Goal: Task Accomplishment & Management: Use online tool/utility

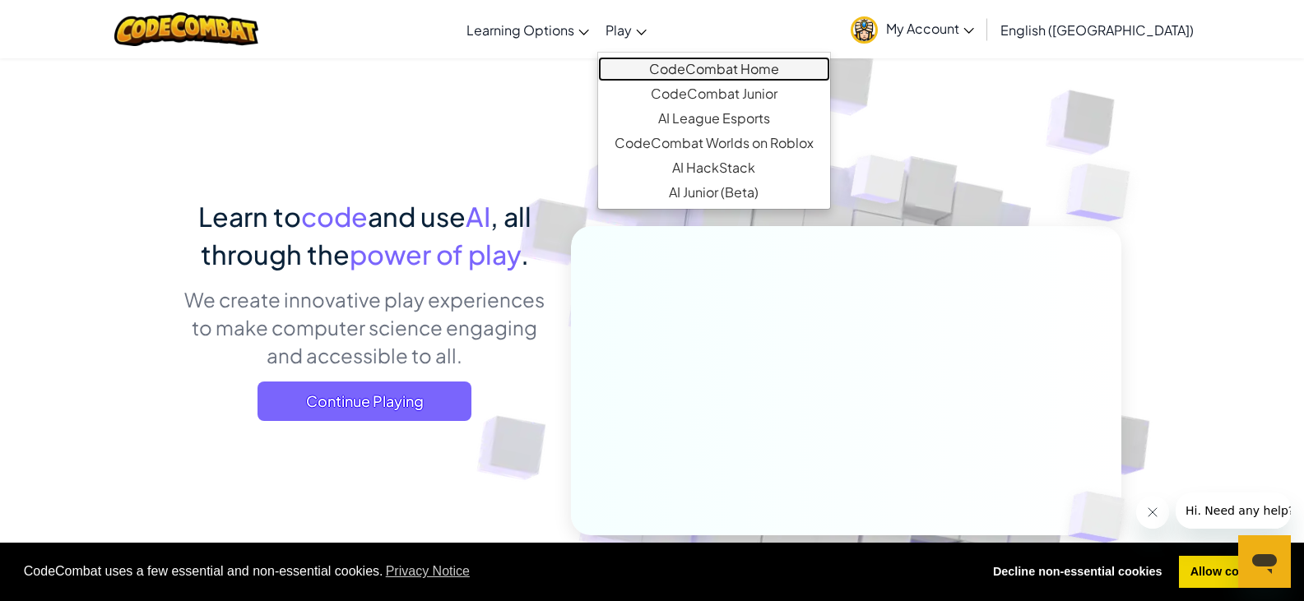
click at [704, 58] on link "CodeCombat Home" at bounding box center [714, 69] width 232 height 25
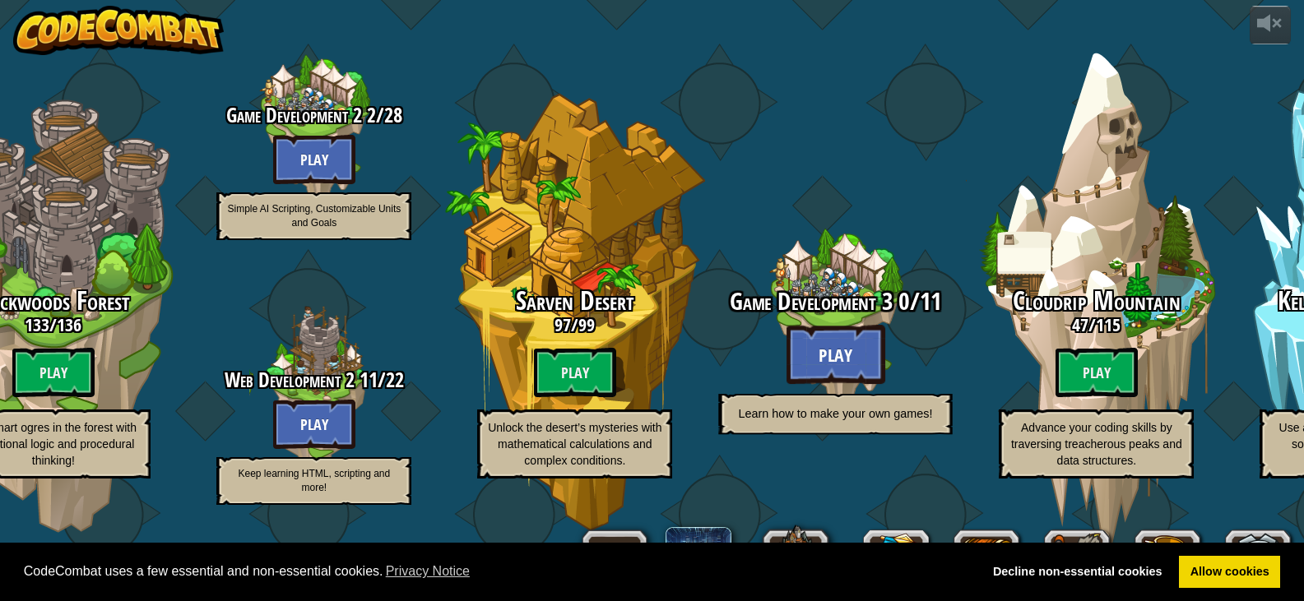
click at [820, 308] on span "Game Development 3" at bounding box center [811, 302] width 163 height 34
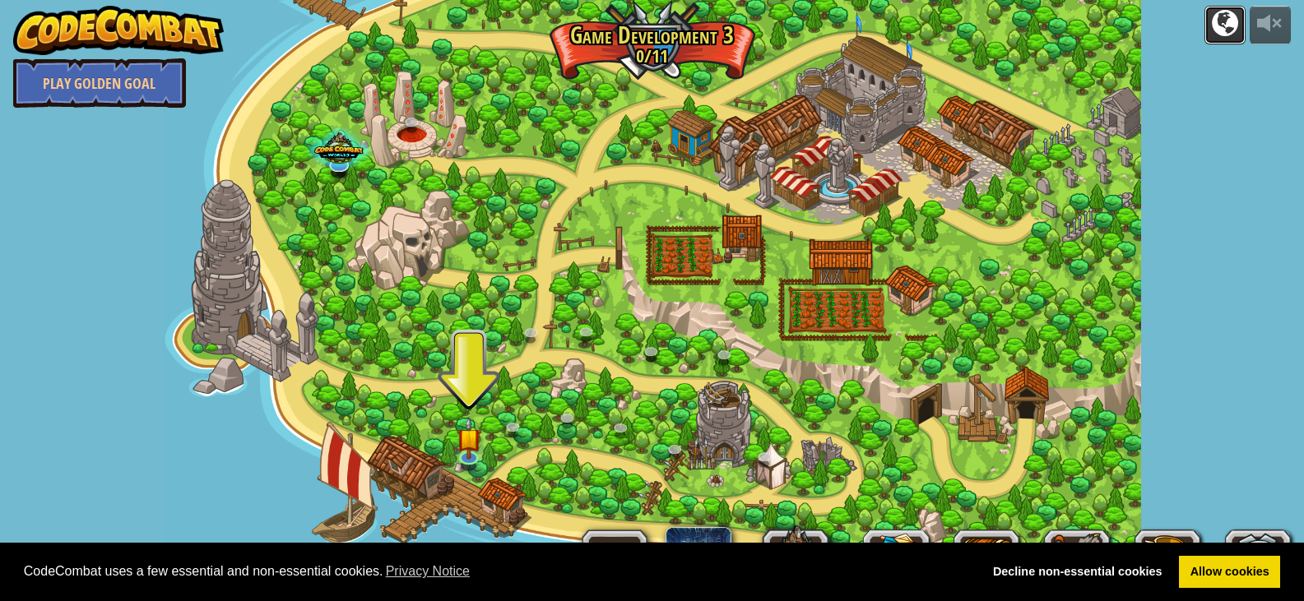
click at [1230, 36] on div at bounding box center [1225, 23] width 26 height 26
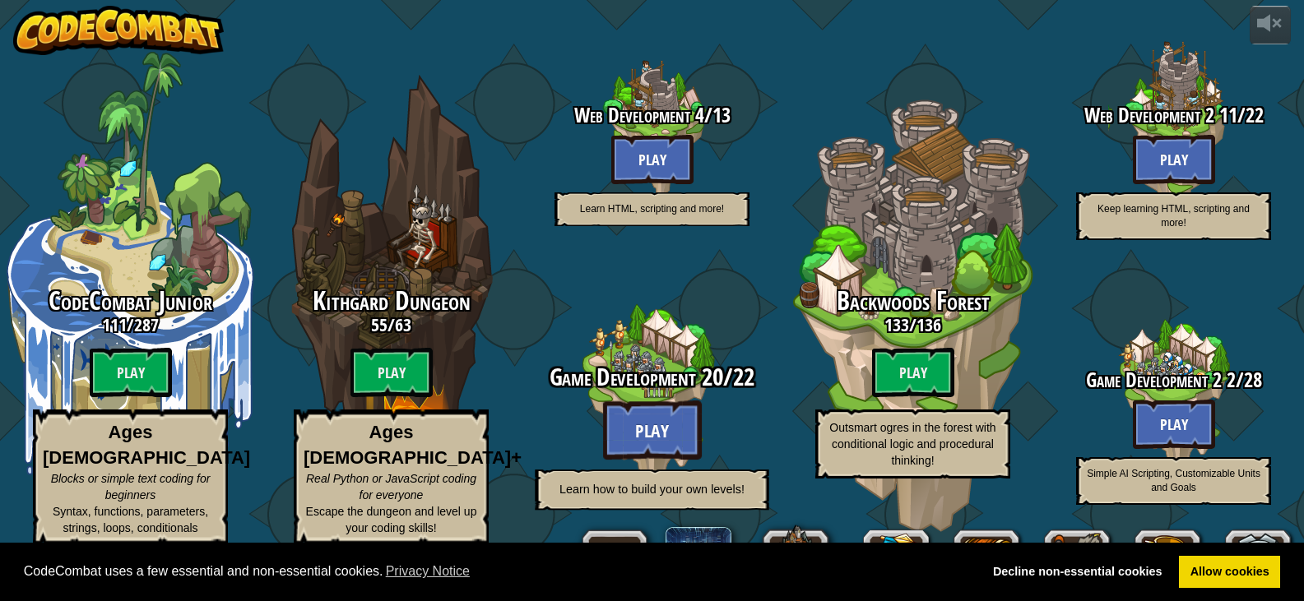
click at [651, 419] on btn "Play" at bounding box center [652, 430] width 99 height 59
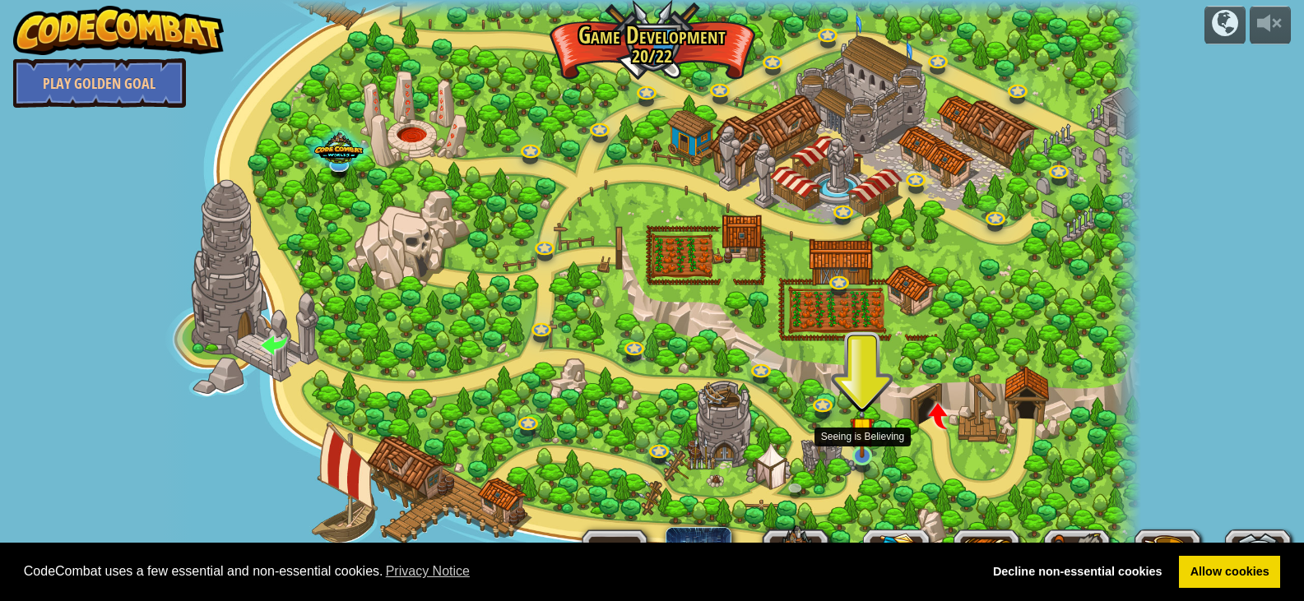
click at [872, 433] on img at bounding box center [862, 429] width 25 height 57
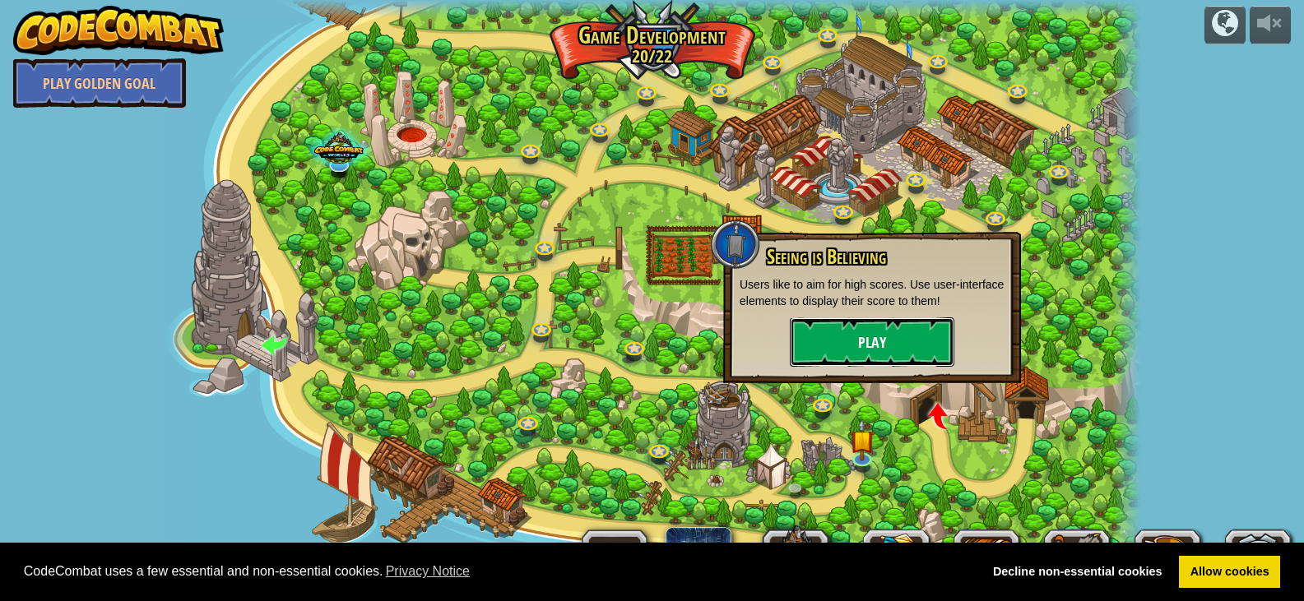
click at [827, 351] on button "Play" at bounding box center [872, 342] width 165 height 49
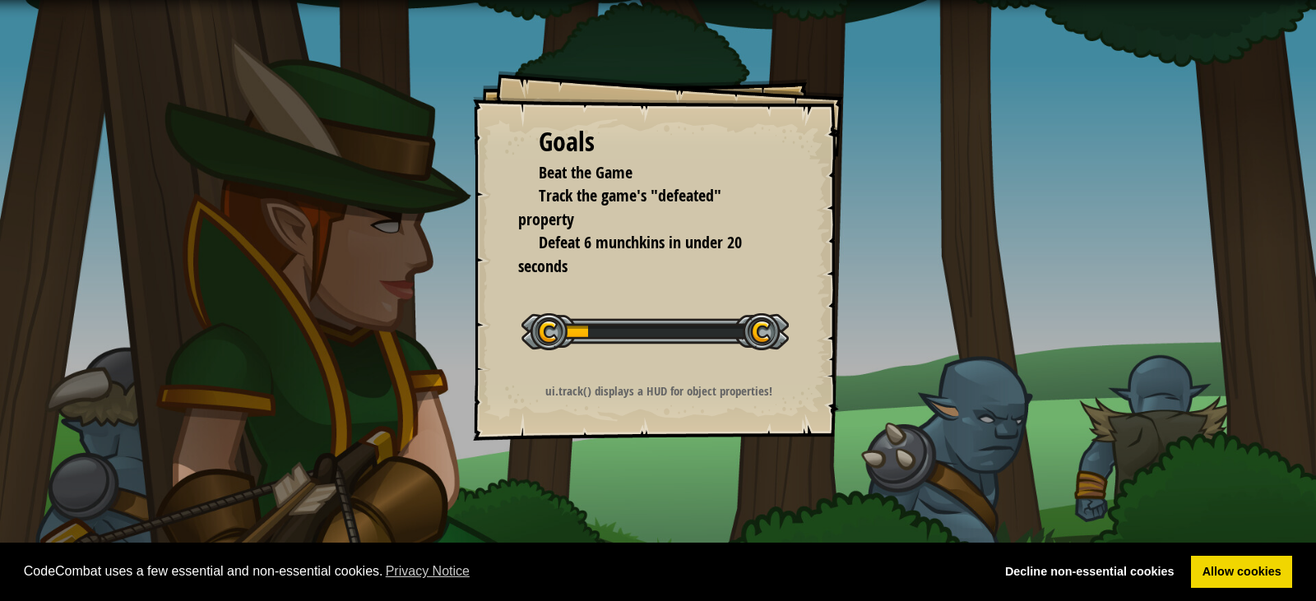
click at [620, 364] on div "Goals Beat the Game Track the game's "defeated" property Defeat 6 munchkins in …" at bounding box center [658, 256] width 370 height 370
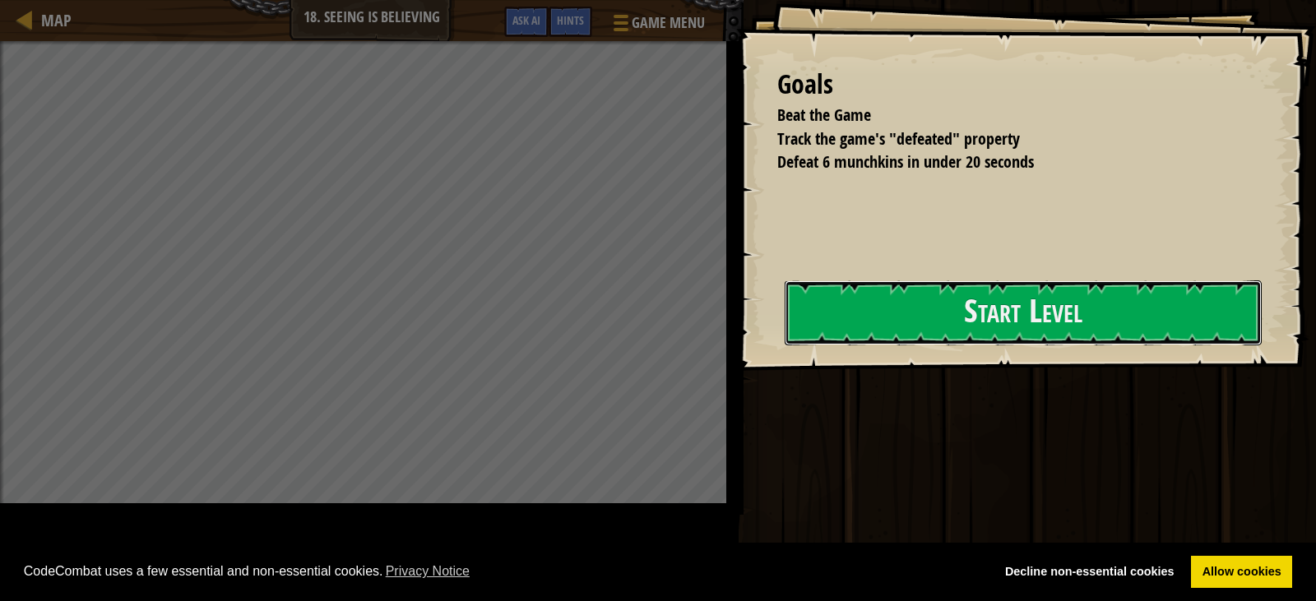
click at [785, 345] on button "Start Level" at bounding box center [1023, 312] width 477 height 65
click at [800, 345] on button "Start Level" at bounding box center [1023, 312] width 477 height 65
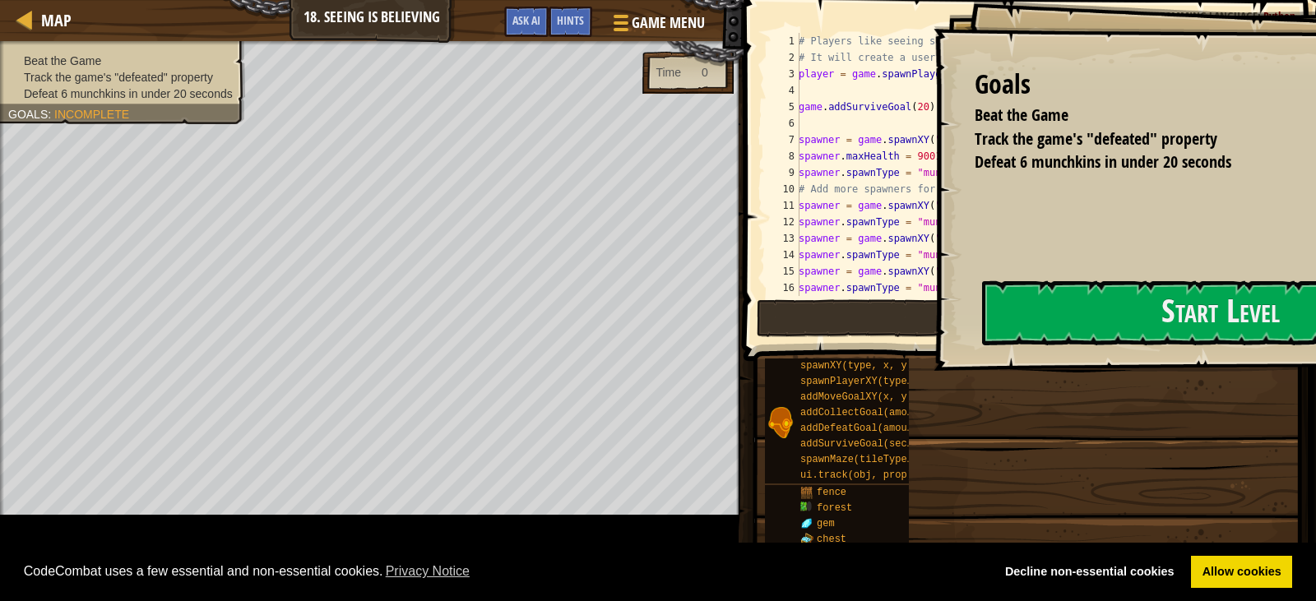
click at [809, 363] on div "Goals Beat the Game Track the game's "defeated" property Defeat 6 munchkins in …" at bounding box center [658, 300] width 1316 height 601
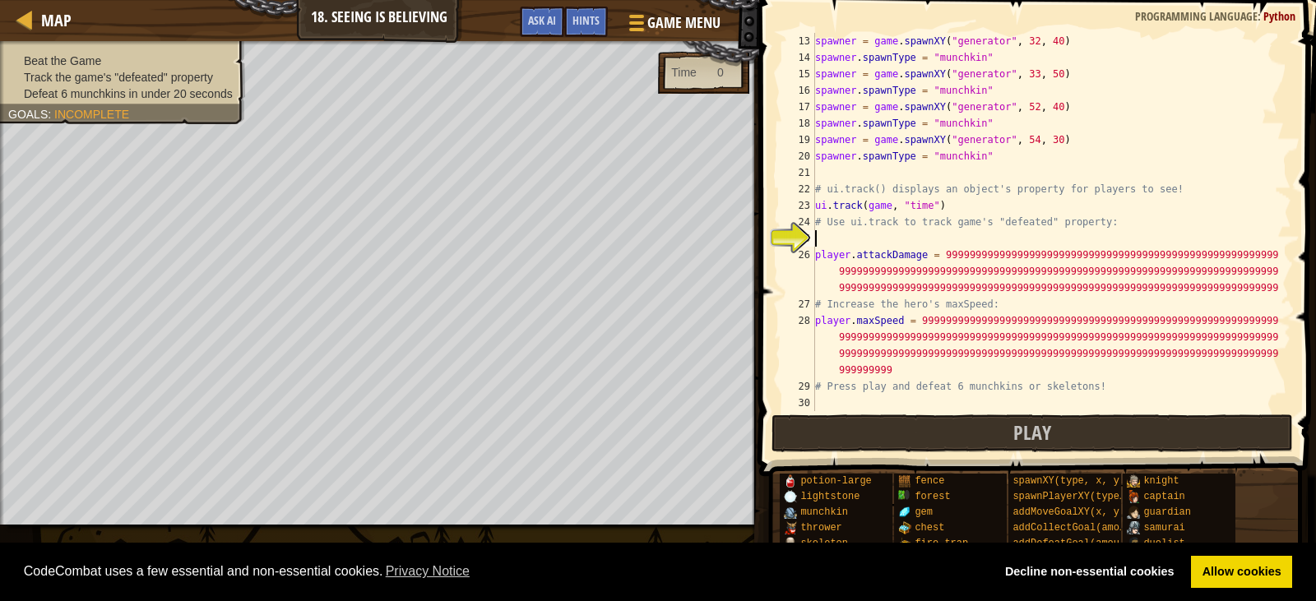
scroll to position [197, 0]
click at [948, 375] on div "spawner = game . spawnXY ( "generator" , 32 , 40 ) spawner . spawnType = "munch…" at bounding box center [1045, 238] width 467 height 411
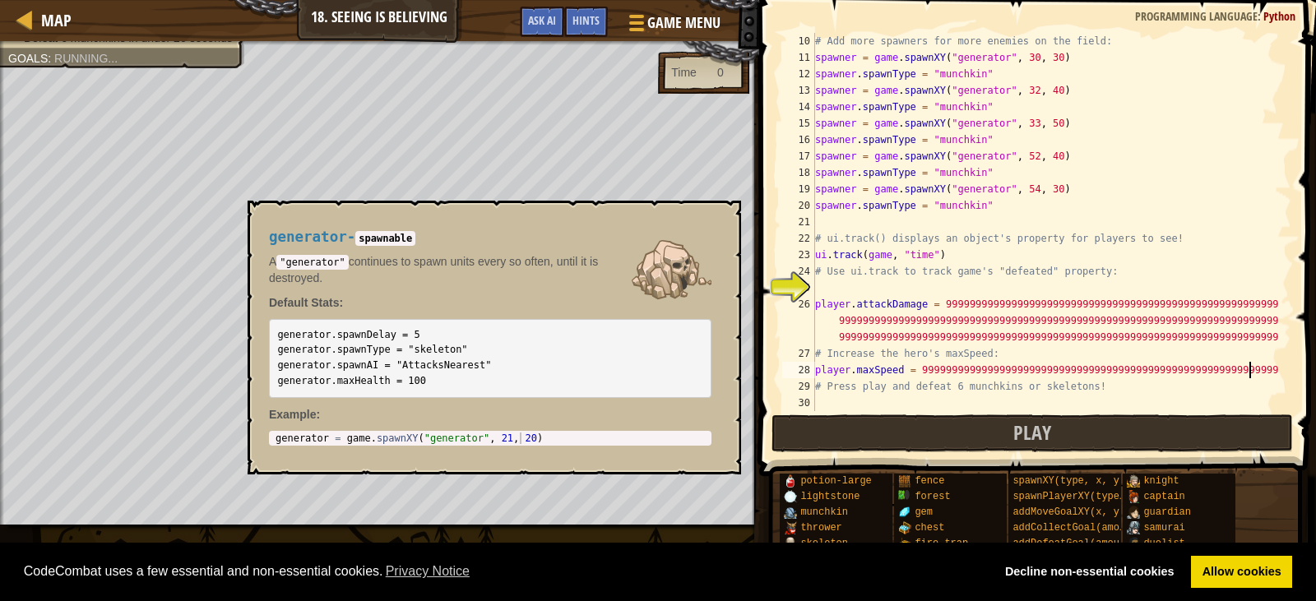
scroll to position [148, 0]
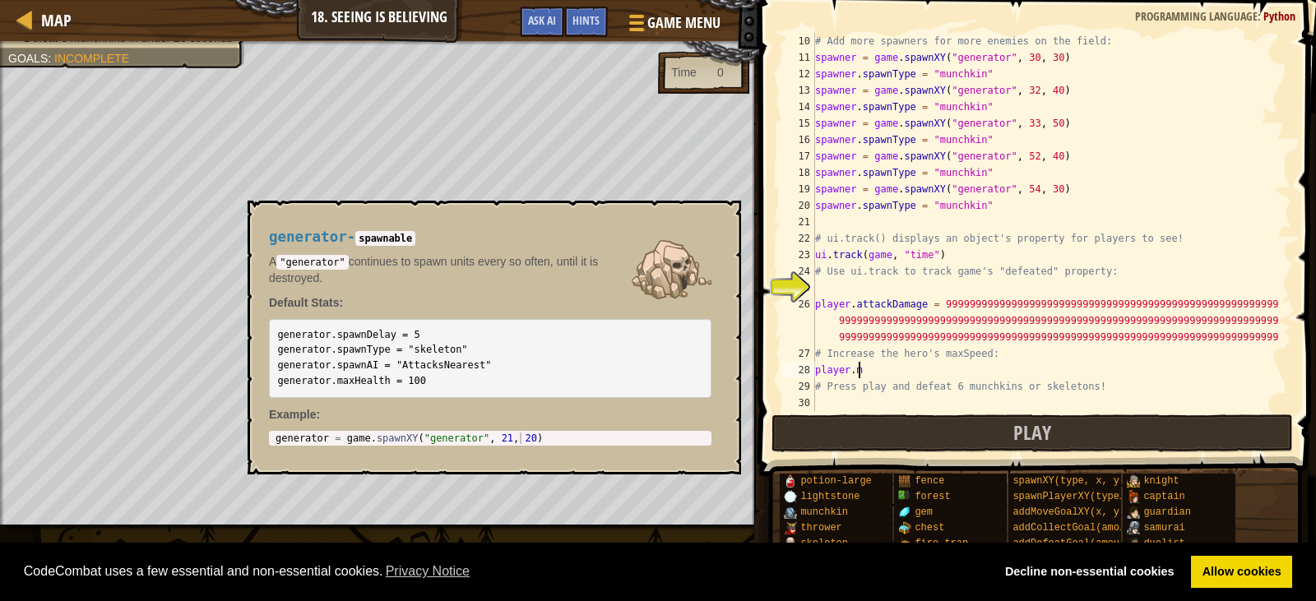
type textarea "p"
type textarea "# Increase the hero's maxSpe"
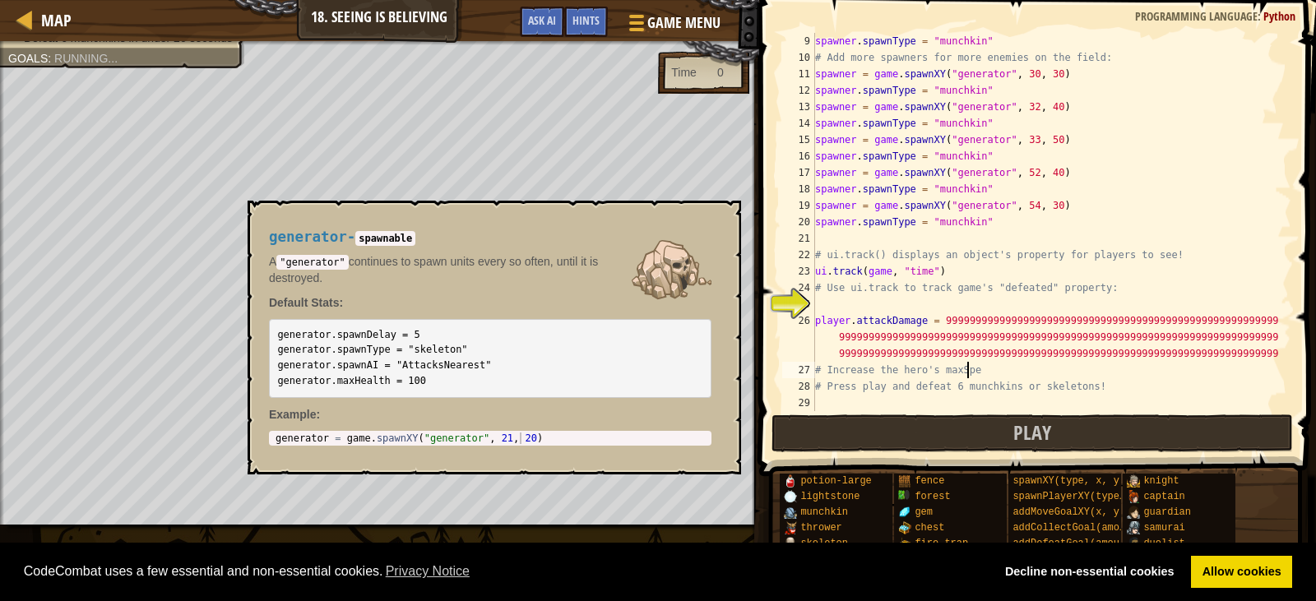
scroll to position [132, 0]
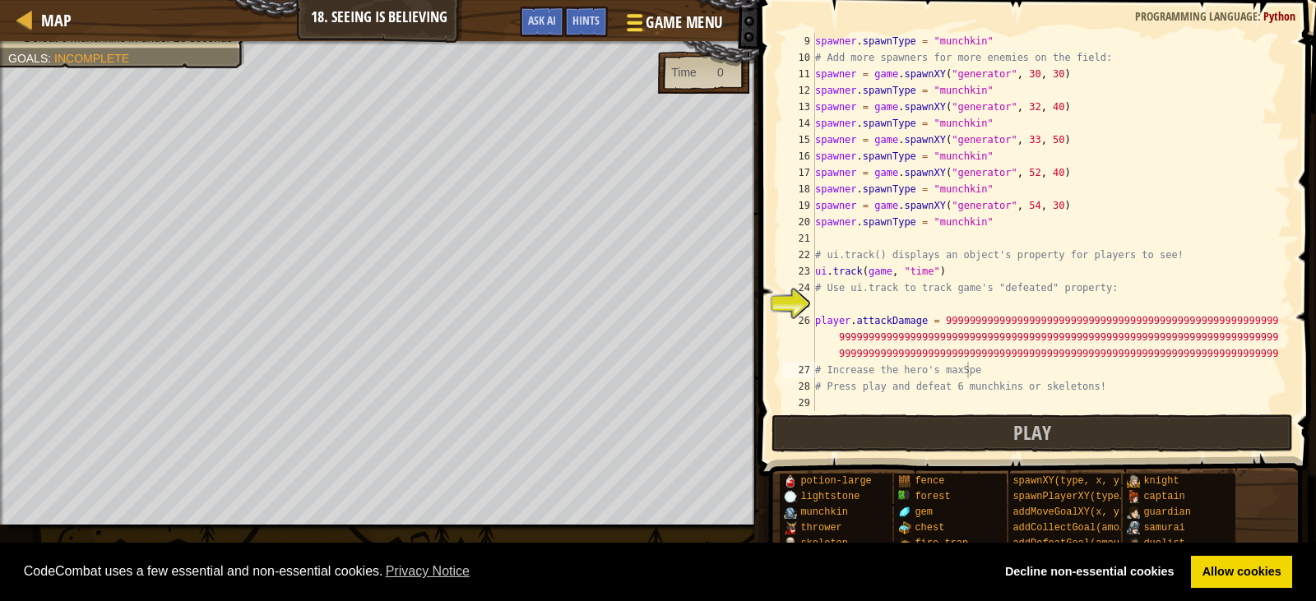
click at [664, 12] on span "Game Menu" at bounding box center [684, 23] width 76 height 22
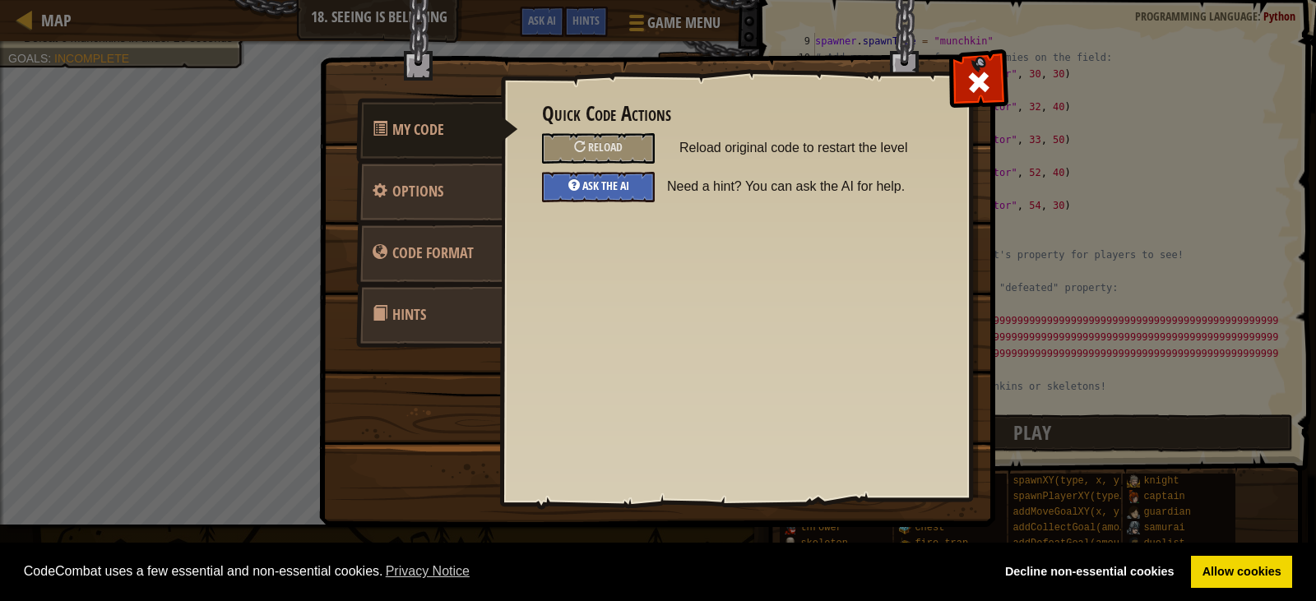
drag, startPoint x: 620, startPoint y: 186, endPoint x: 638, endPoint y: 199, distance: 22.4
click at [638, 199] on div "Ask the AI" at bounding box center [598, 187] width 113 height 30
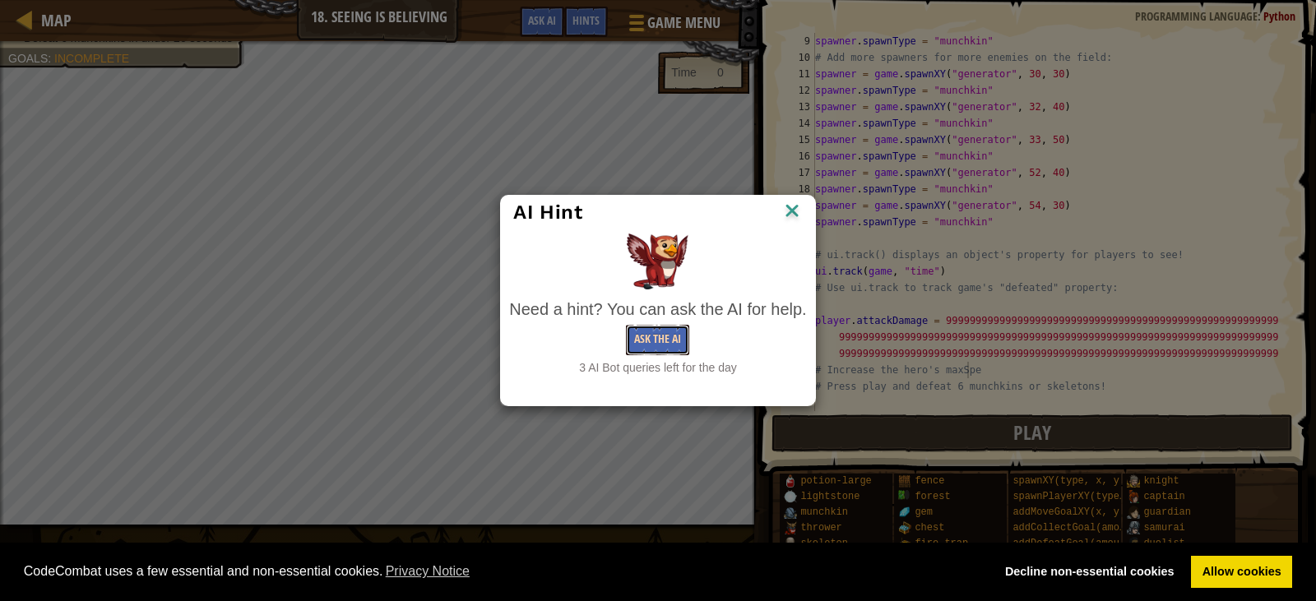
click at [676, 350] on button "Ask the AI" at bounding box center [657, 340] width 63 height 30
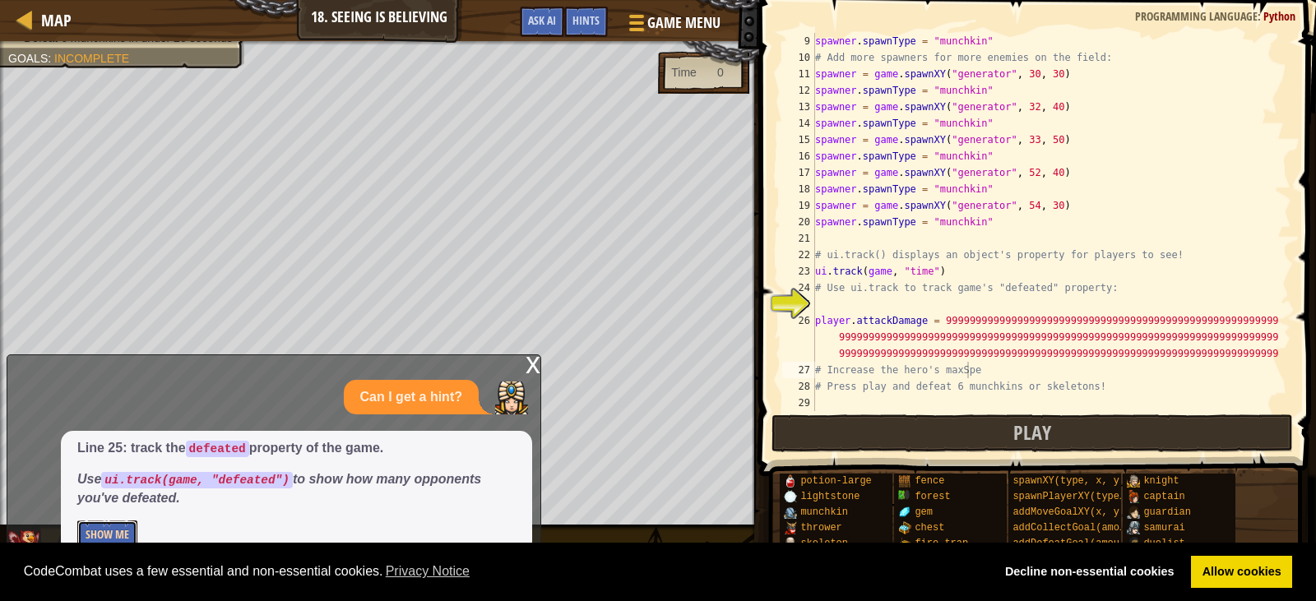
click at [105, 540] on button "Show Me" at bounding box center [107, 536] width 60 height 30
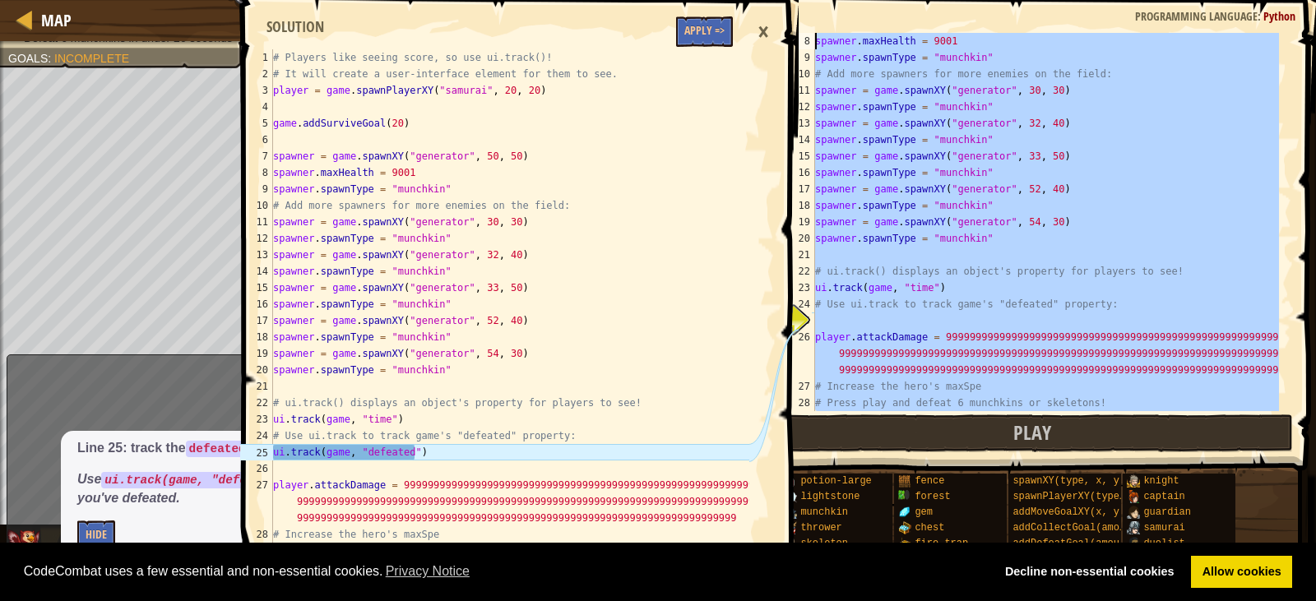
scroll to position [0, 0]
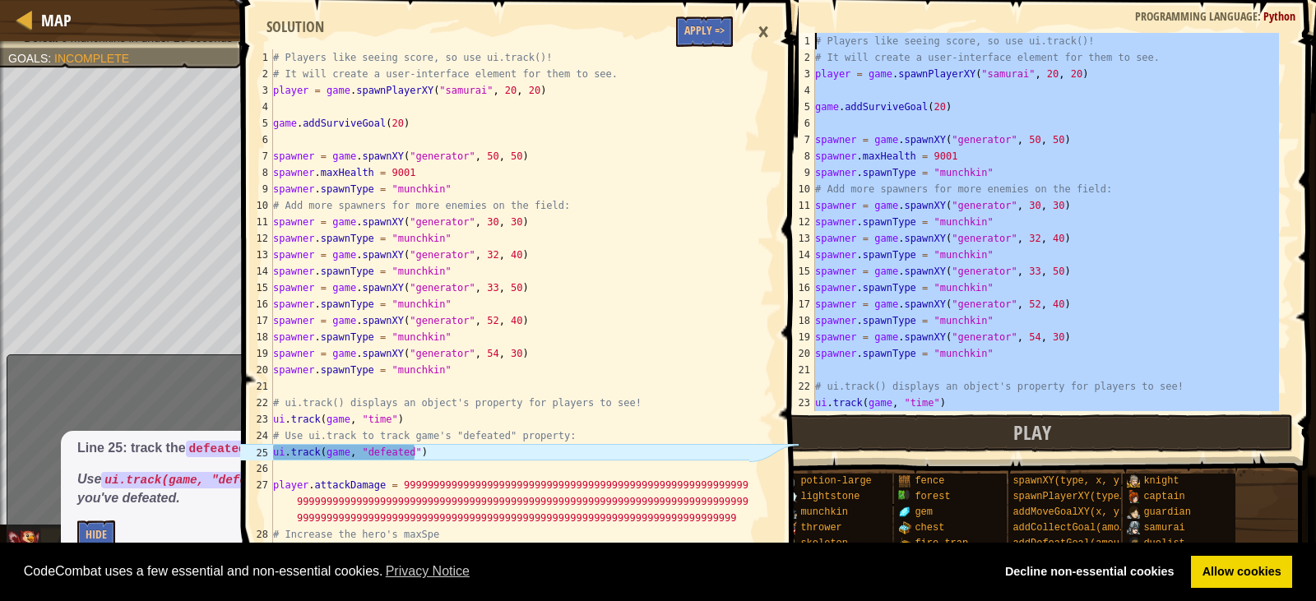
drag, startPoint x: 834, startPoint y: 407, endPoint x: 813, endPoint y: 21, distance: 386.4
click at [814, 21] on div "1 2 3 4 5 6 7 8 9 10 11 12 13 14 15 16 17 18 19 20 21 22 23 24 # Players like s…" at bounding box center [1035, 270] width 562 height 525
type textarea "# Players like seeing score, so use ui.track()! # It will create a user-interfa…"
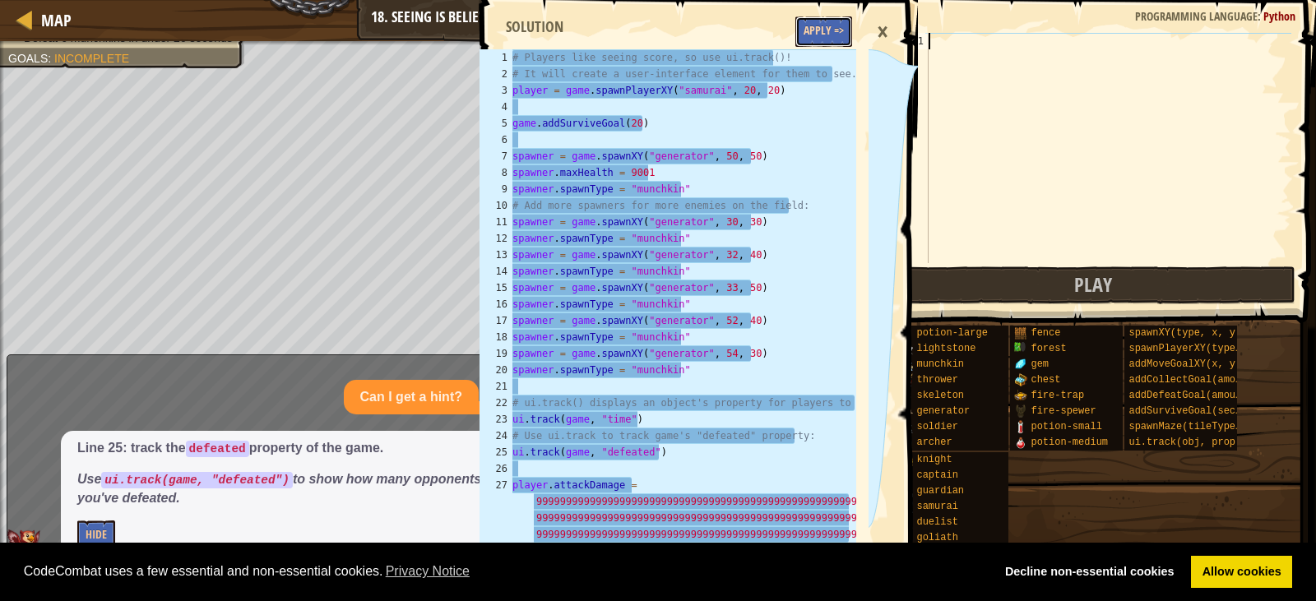
click at [823, 39] on button "Apply =>" at bounding box center [823, 31] width 57 height 30
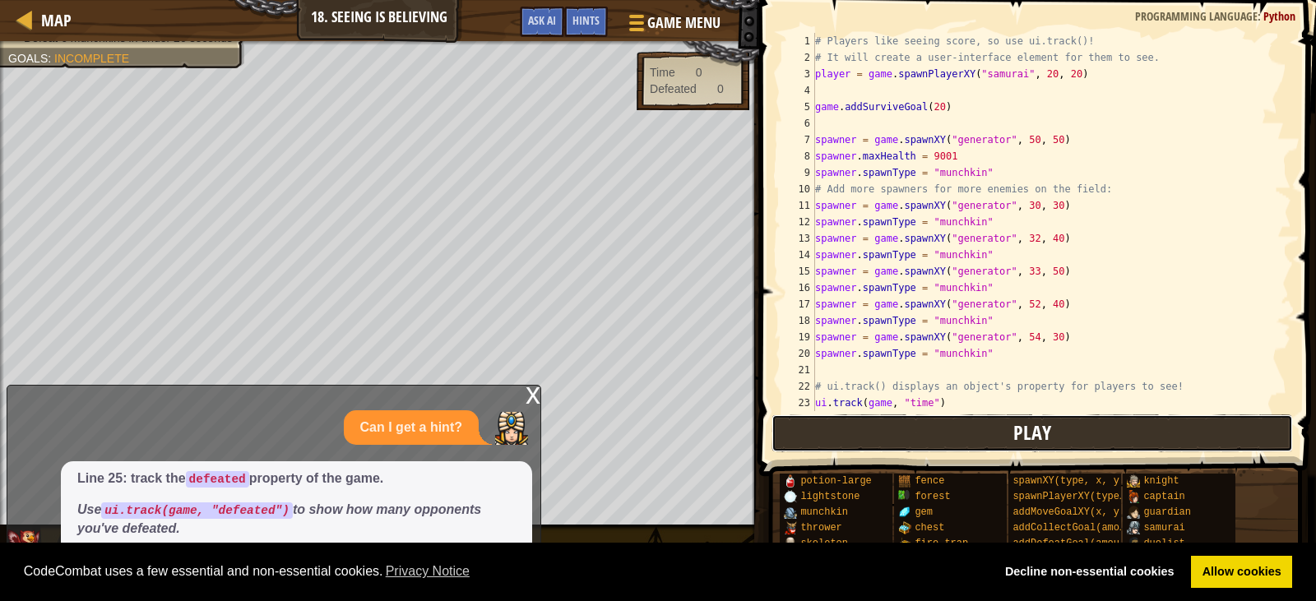
click at [993, 436] on button "Play" at bounding box center [1033, 434] width 522 height 38
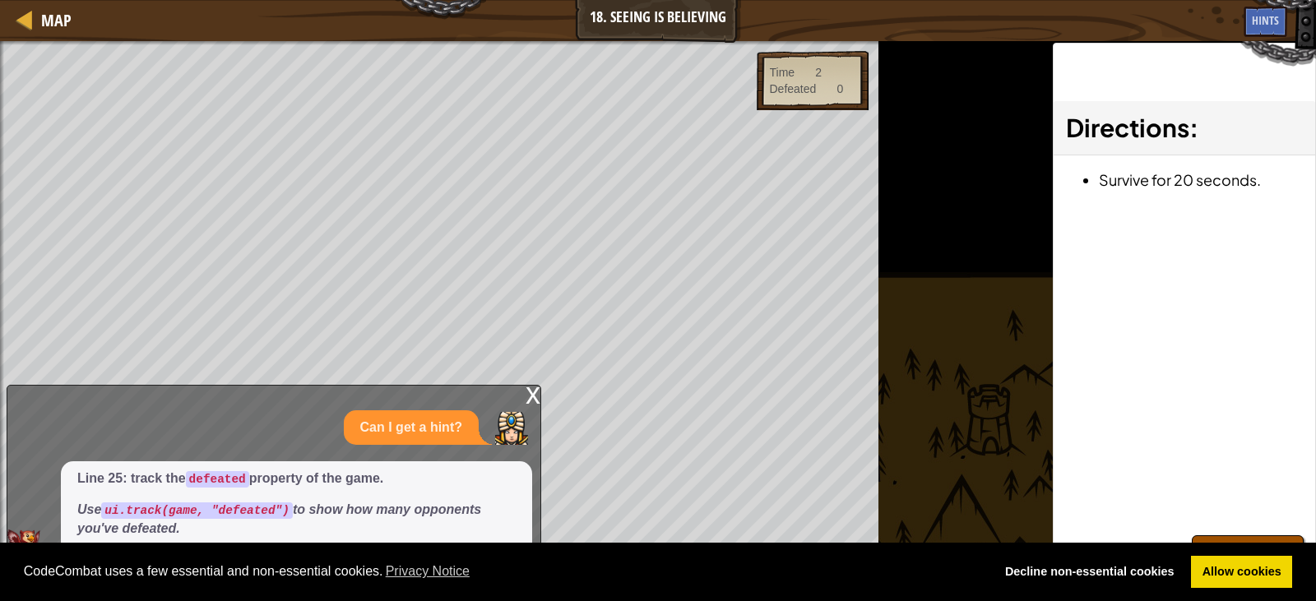
click at [526, 386] on div "x" at bounding box center [533, 394] width 15 height 16
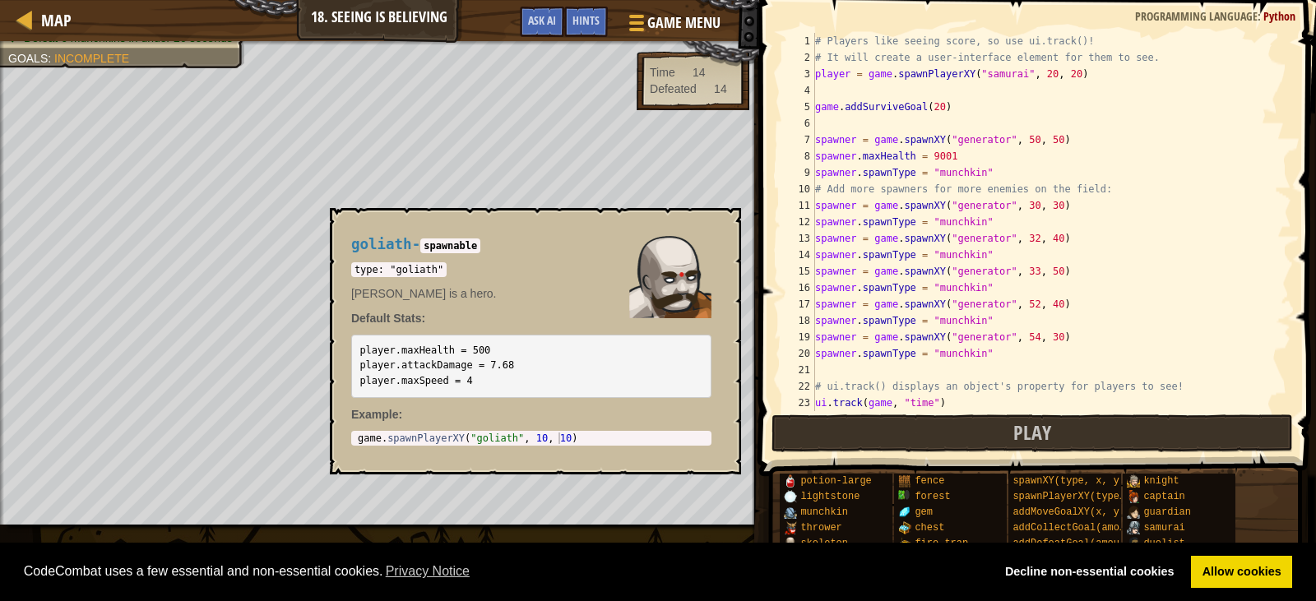
click at [1133, 559] on img at bounding box center [1133, 559] width 13 height 13
drag, startPoint x: 1132, startPoint y: 560, endPoint x: 1124, endPoint y: 454, distance: 106.4
click at [1132, 561] on img at bounding box center [1133, 559] width 13 height 13
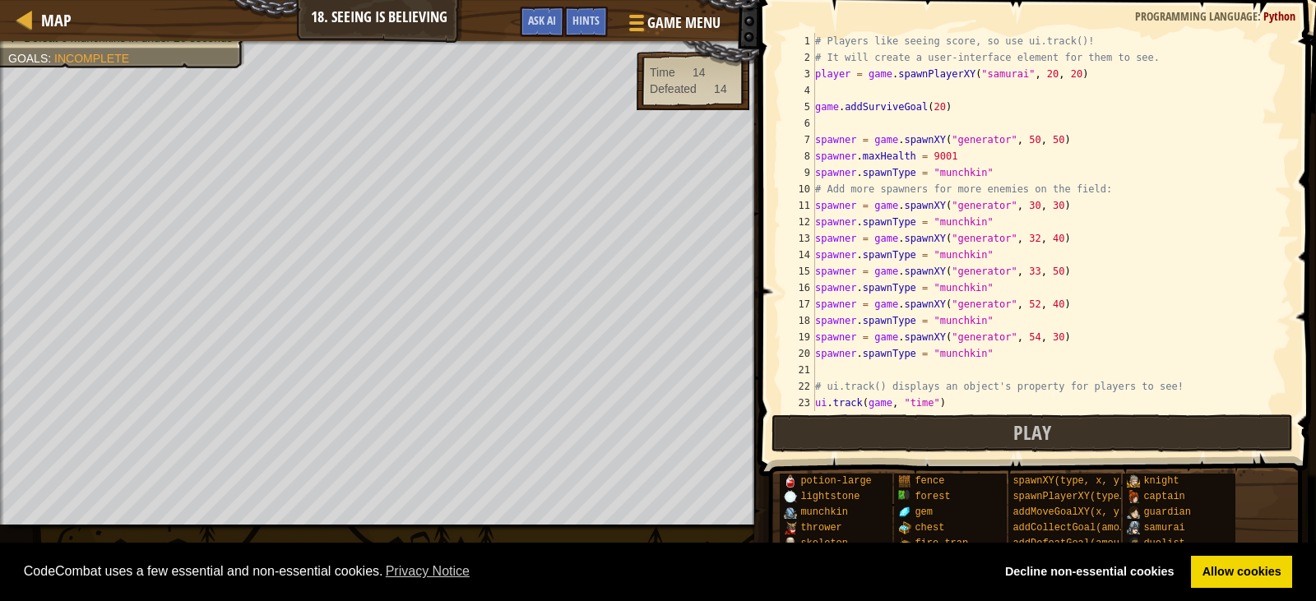
click at [1124, 290] on div "# Players like seeing score, so use ui.track()! # It will create a user-interfa…" at bounding box center [1045, 238] width 467 height 411
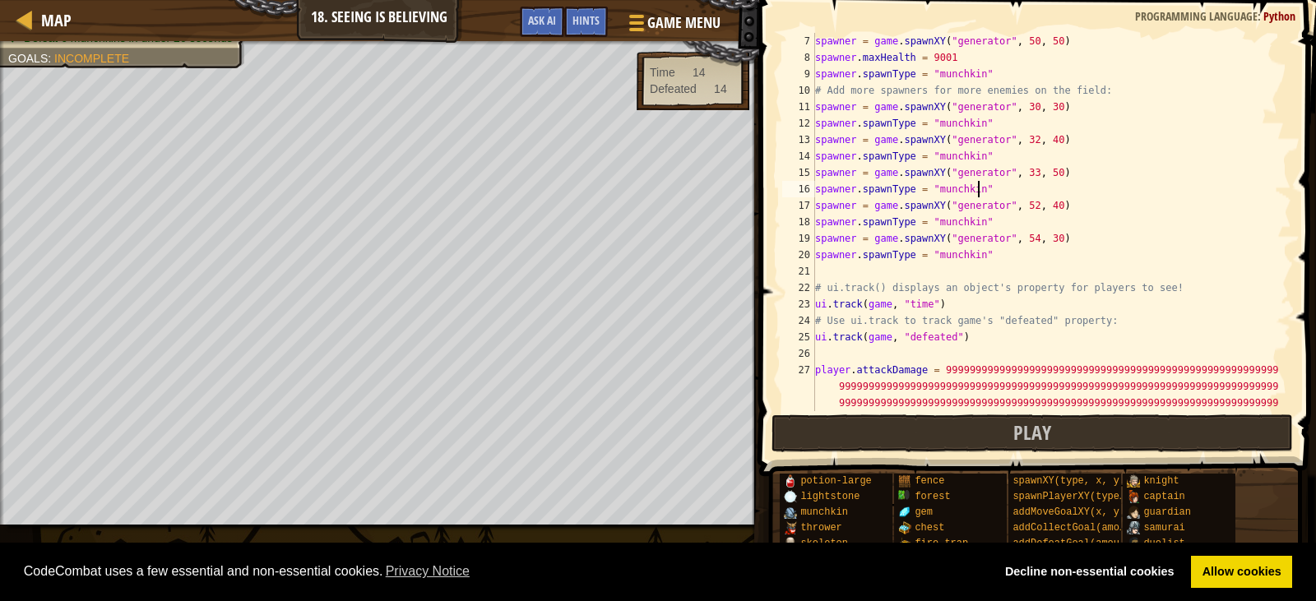
scroll to position [49, 0]
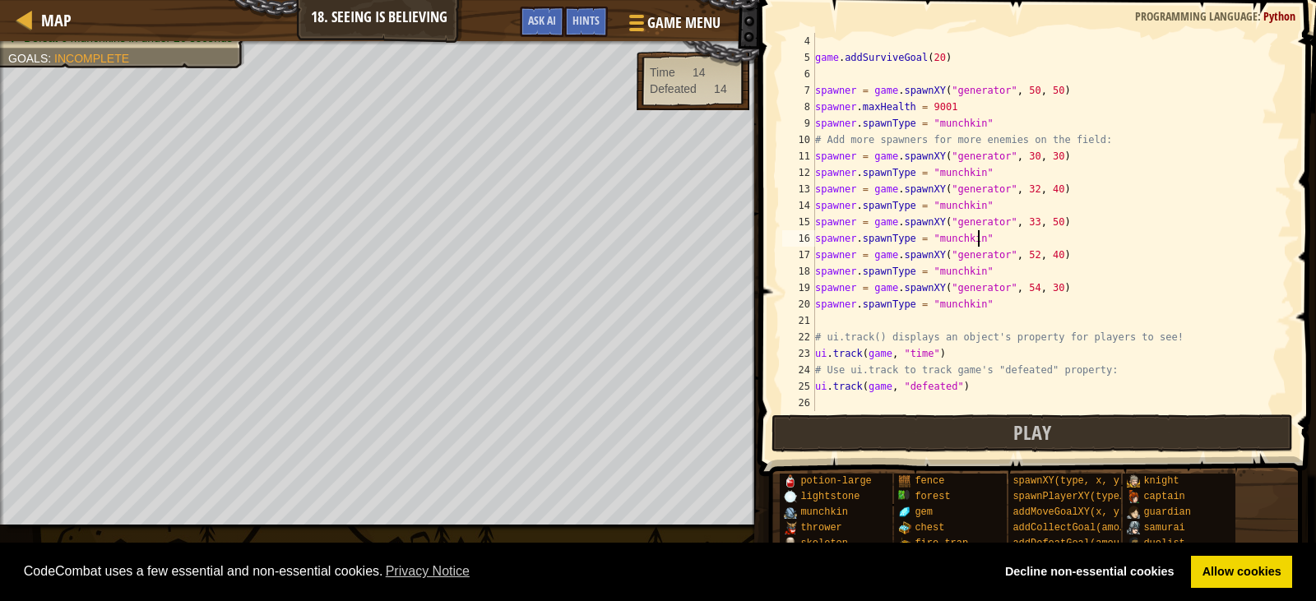
click at [1087, 217] on div "game . addSurviveGoal ( 20 ) spawner = game . spawnXY ( "generator" , 50 , 50 )…" at bounding box center [1045, 255] width 467 height 444
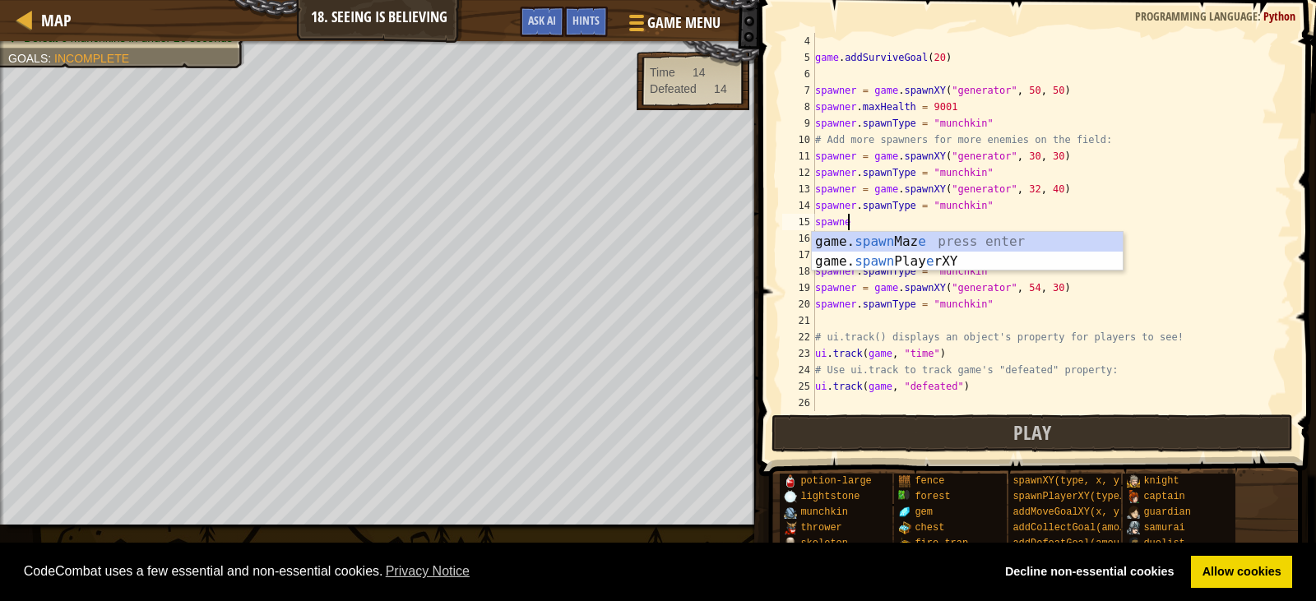
type textarea "s"
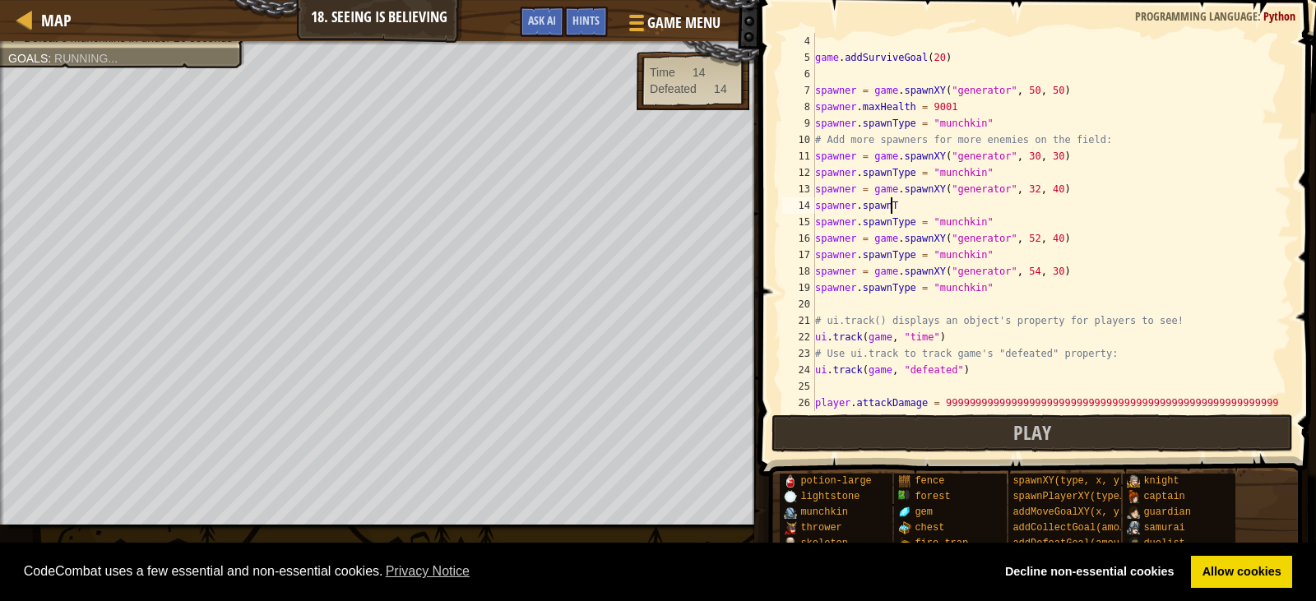
type textarea "s"
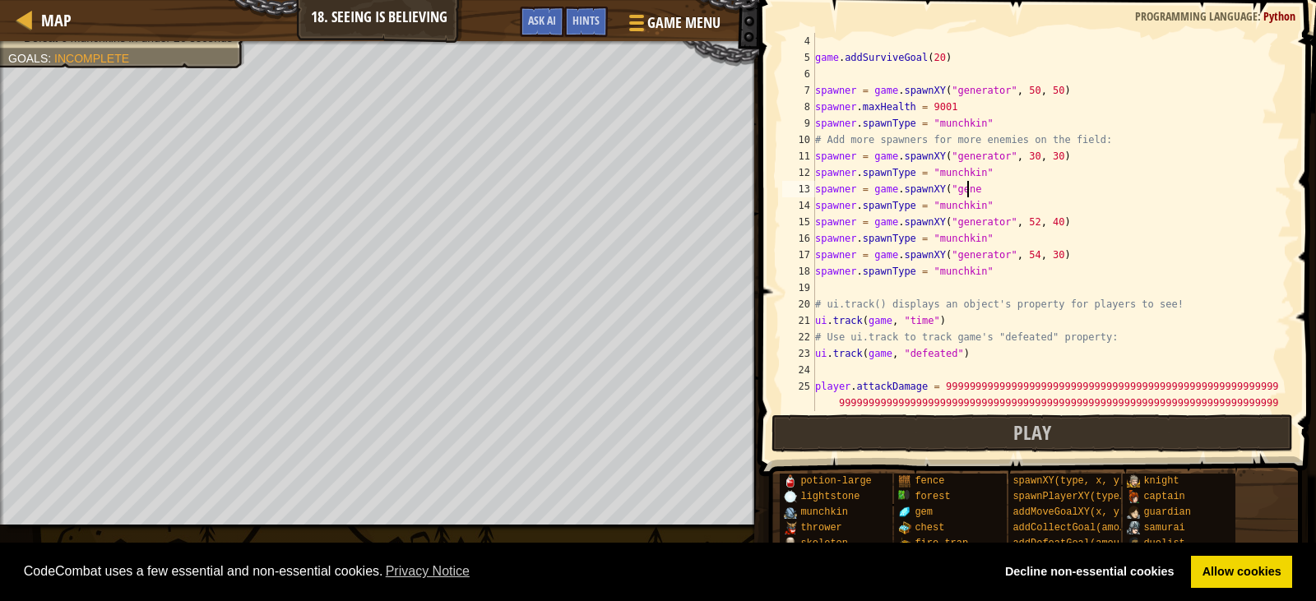
type textarea "s"
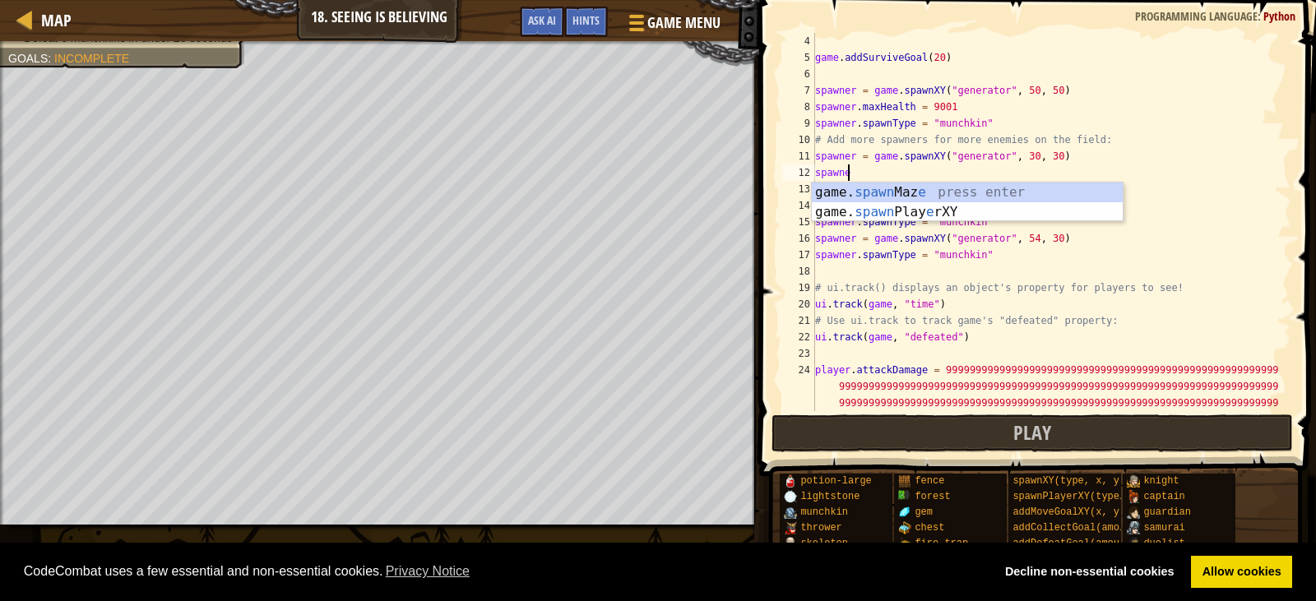
type textarea "s"
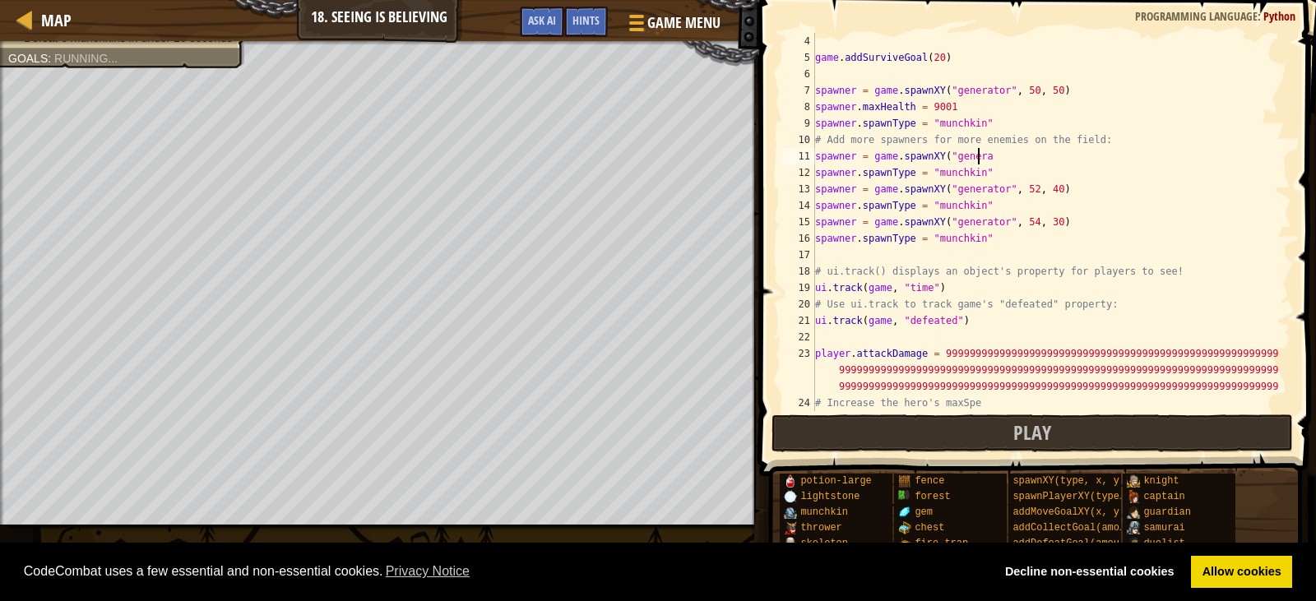
type textarea "s"
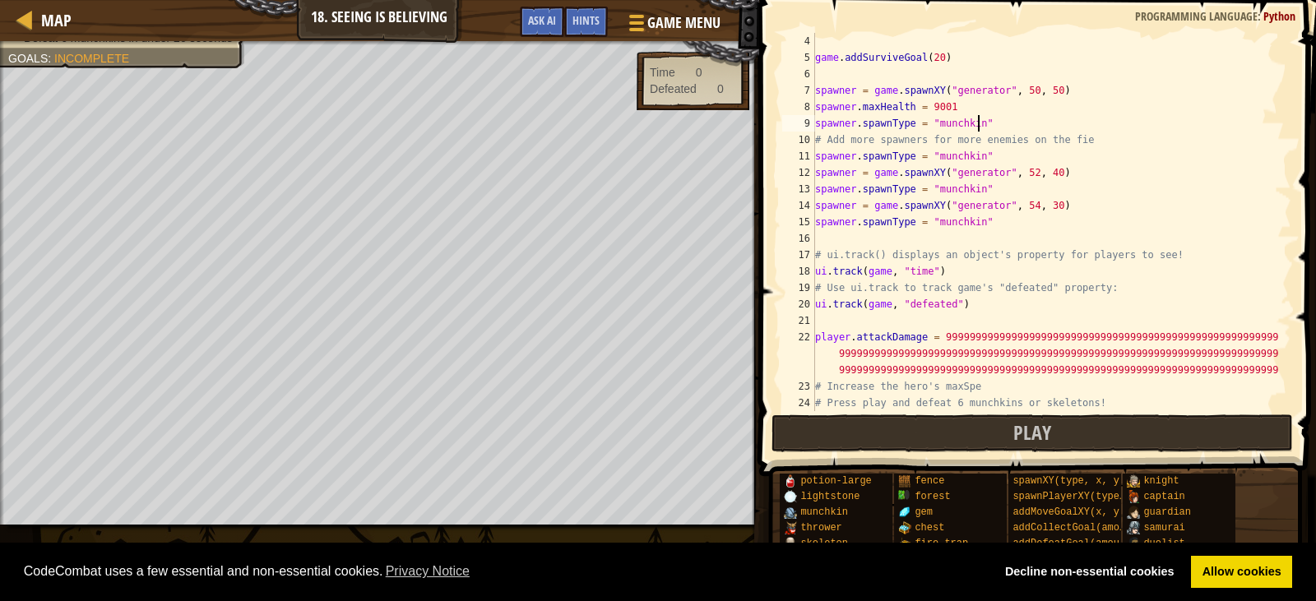
click at [978, 126] on div "game . addSurviveGoal ( 20 ) spawner = game . spawnXY ( "generator" , 50 , 50 )…" at bounding box center [1045, 238] width 467 height 411
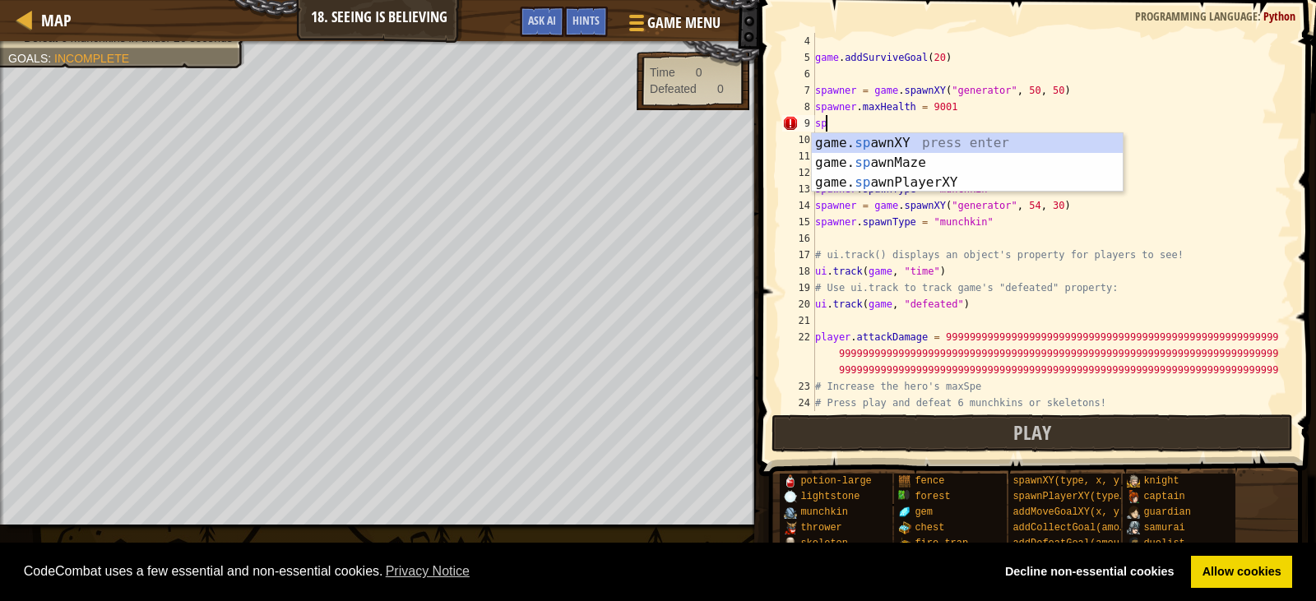
type textarea "s"
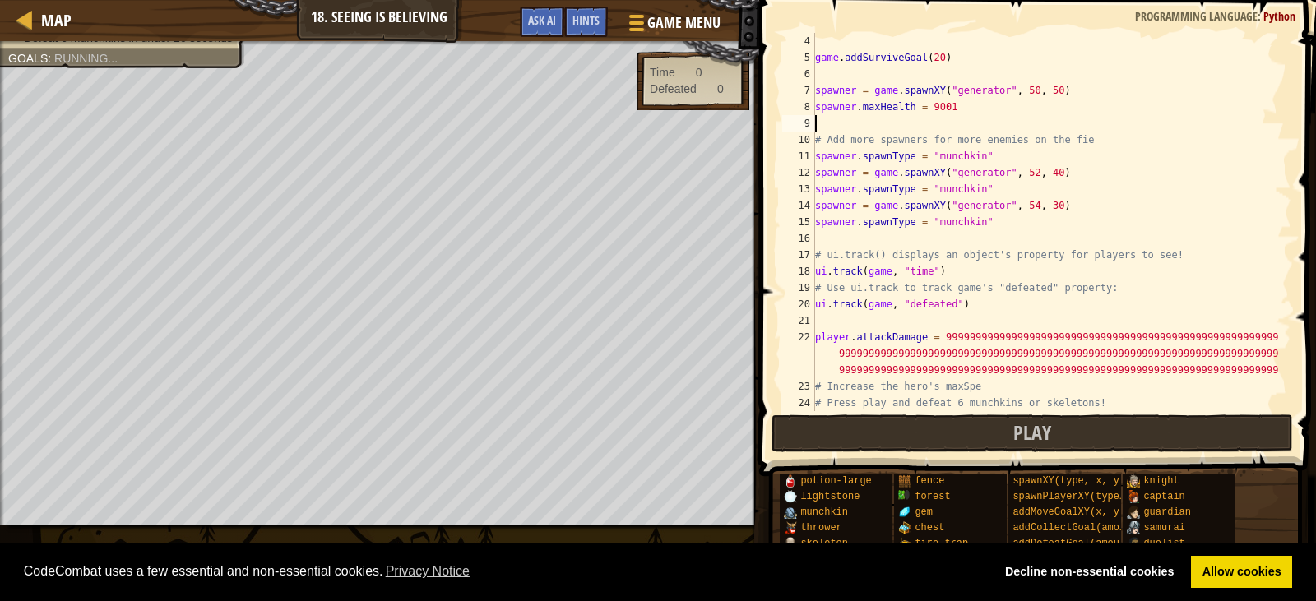
type textarea "spawner.maxHealth = 9001"
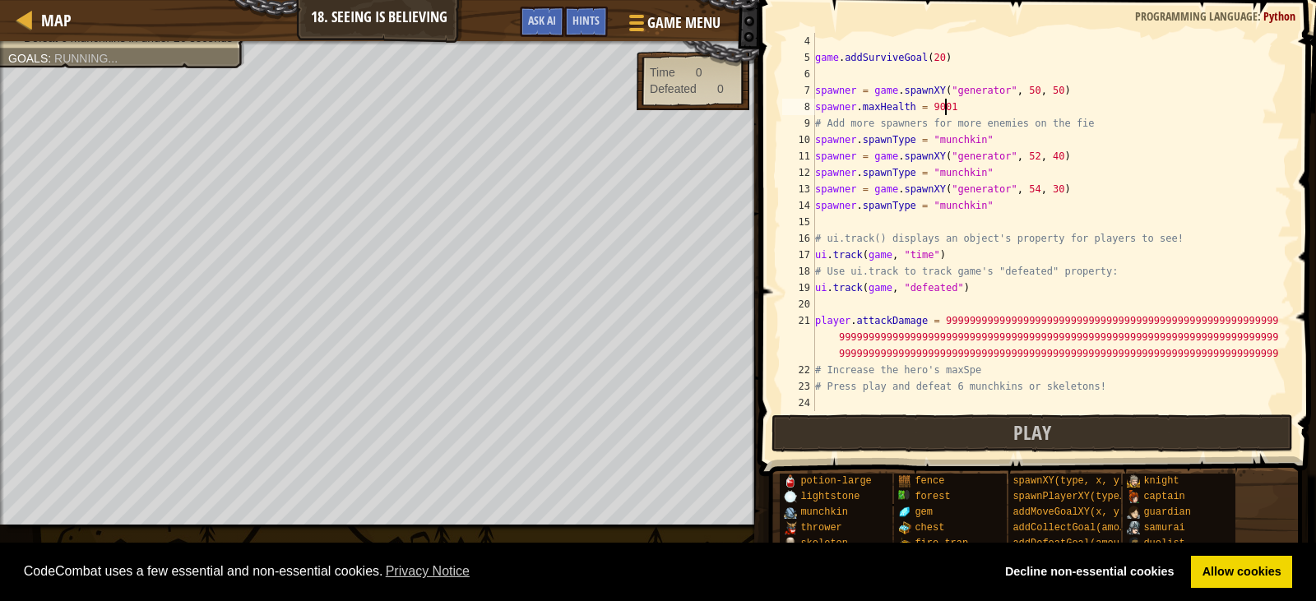
click at [1062, 81] on div "game . addSurviveGoal ( 20 ) spawner = game . spawnXY ( "generator" , 50 , 50 )…" at bounding box center [1045, 238] width 467 height 411
click at [991, 105] on div "game . addSurviveGoal ( 20 ) spawner = game . spawnXY ( "generator" , 50 , 50 )…" at bounding box center [1045, 238] width 467 height 411
click at [1144, 86] on div "game . addSurviveGoal ( 20 ) spawner = game . spawnXY ( "generator" , 50 , 50 )…" at bounding box center [1045, 238] width 467 height 411
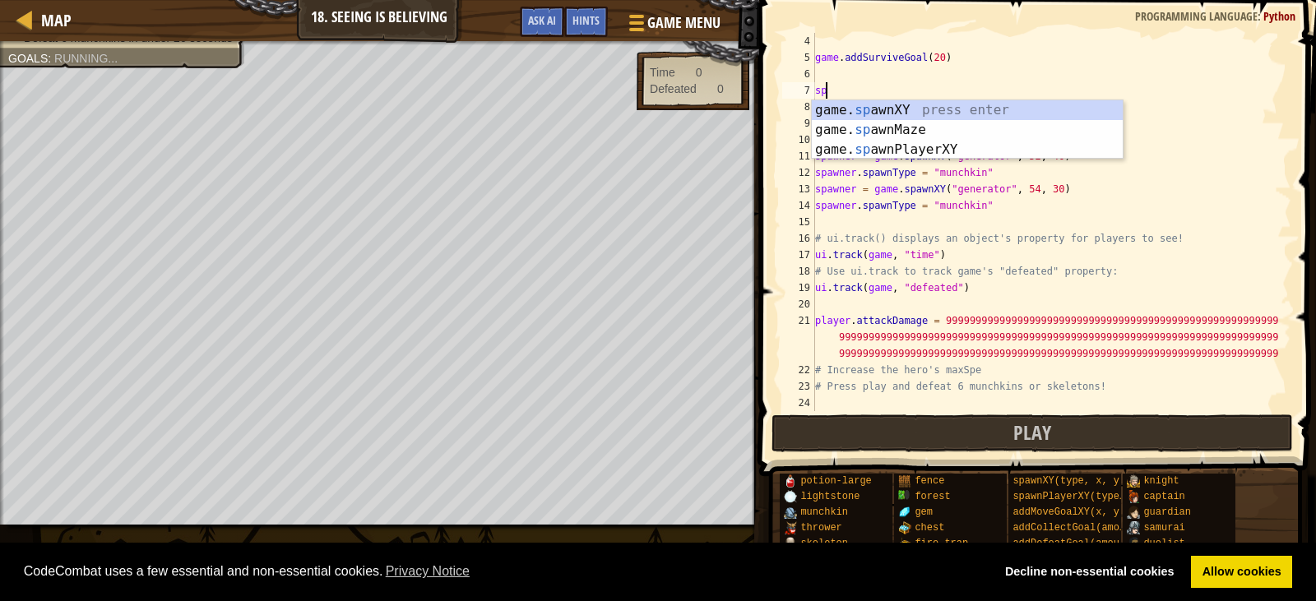
scroll to position [7, 0]
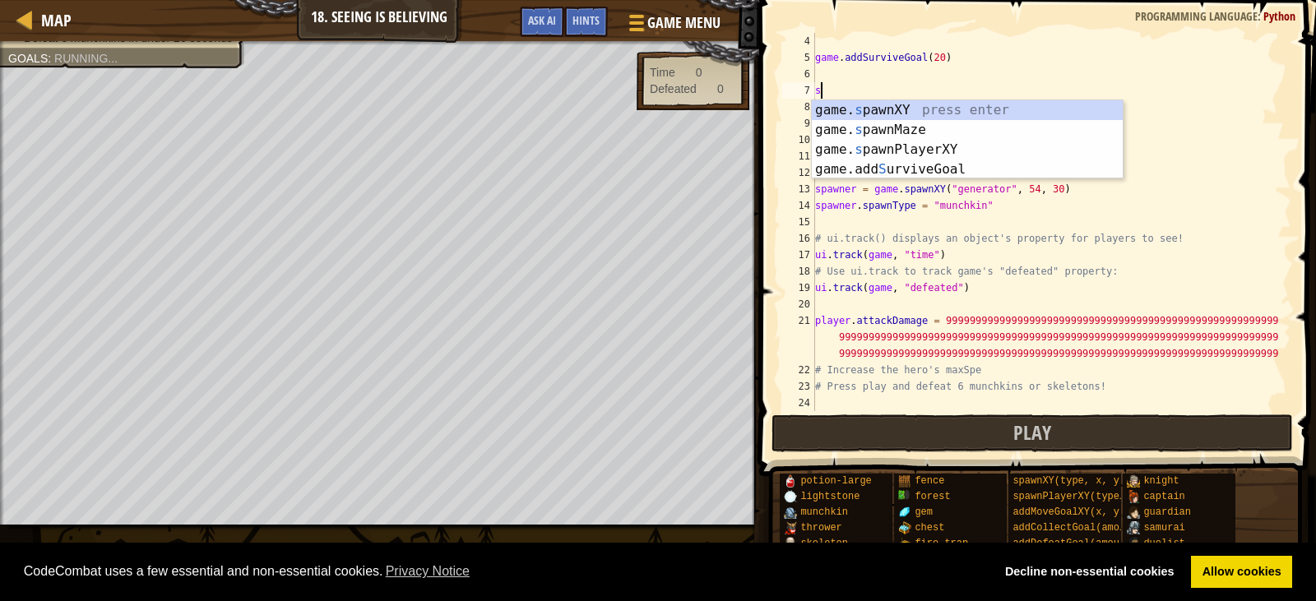
type textarea "s"
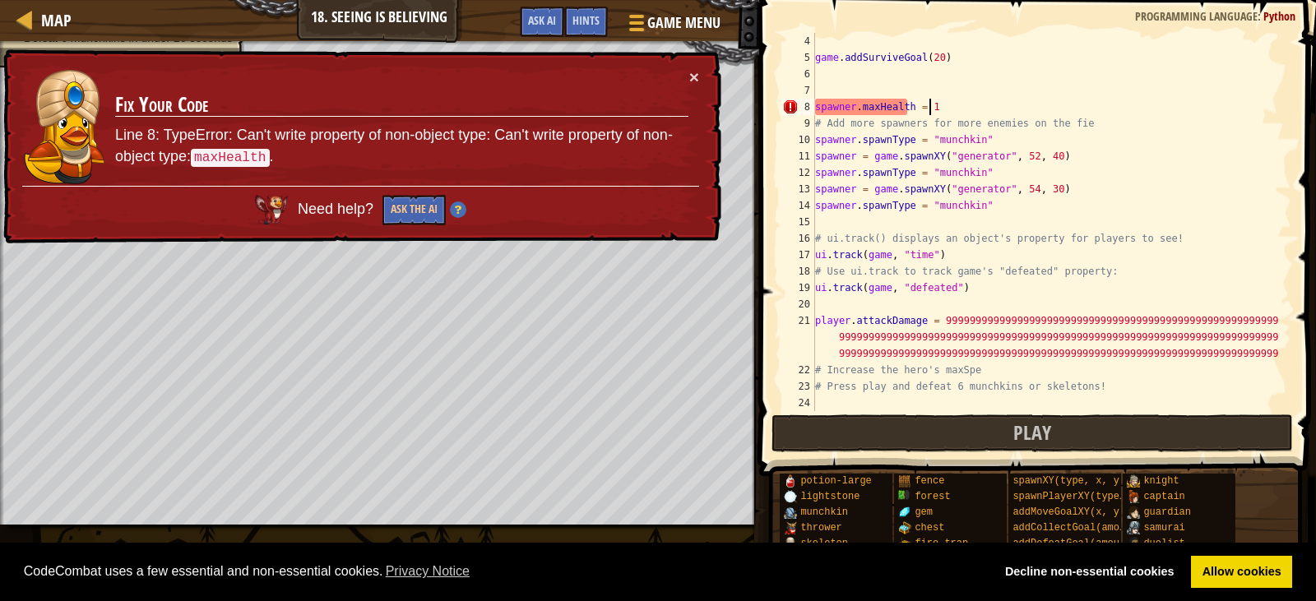
click at [1083, 109] on div "game . addSurviveGoal ( 20 ) spawner . maxHealth = 1 # Add more spawners for mo…" at bounding box center [1045, 238] width 467 height 411
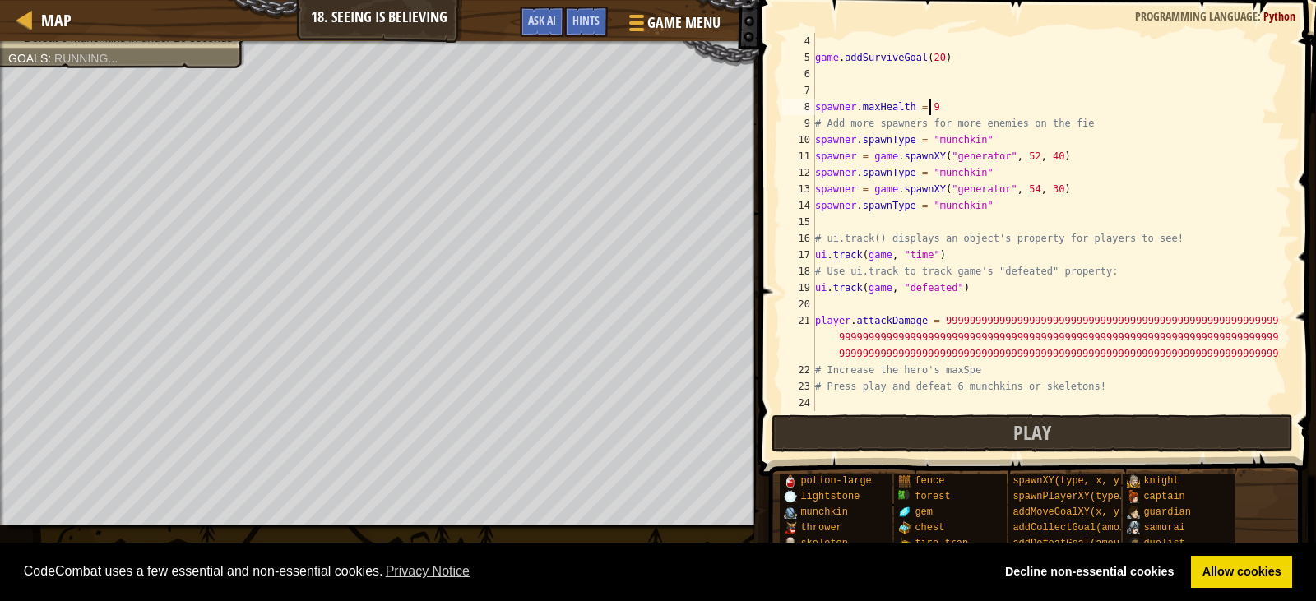
scroll to position [7, 8]
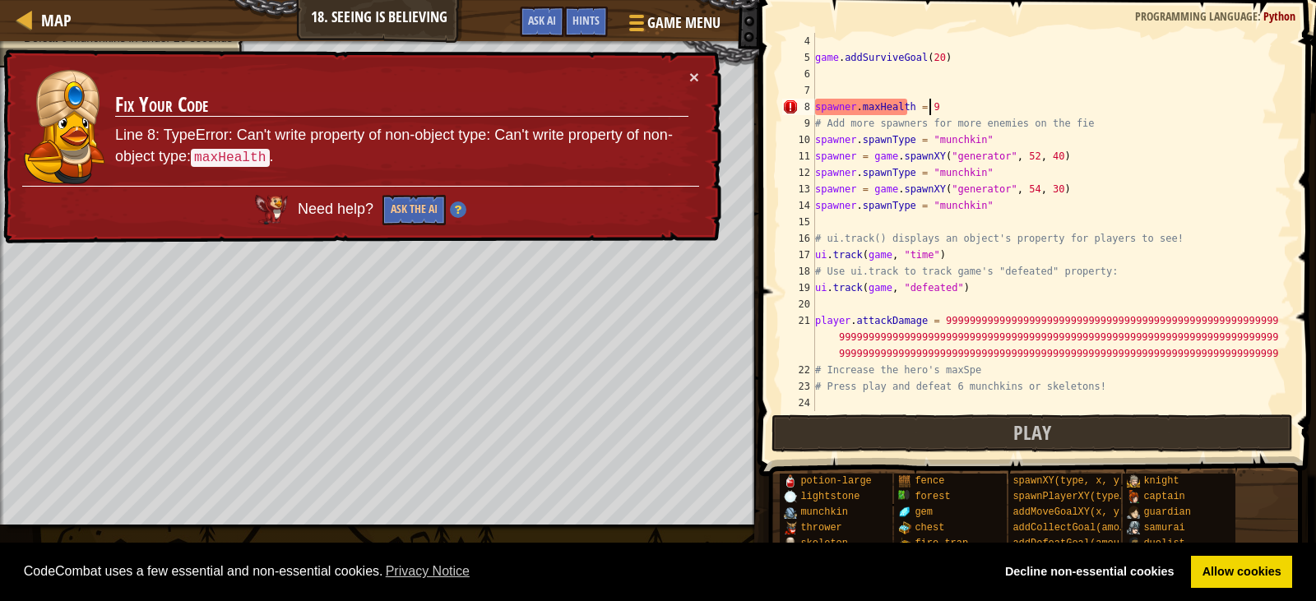
type textarea "spawner.maxHealth = 9"
click at [415, 187] on div "Need help? Ask the AI" at bounding box center [360, 205] width 677 height 39
drag, startPoint x: 401, startPoint y: 221, endPoint x: 394, endPoint y: 208, distance: 15.1
click at [394, 208] on button "Ask the AI" at bounding box center [413, 210] width 63 height 30
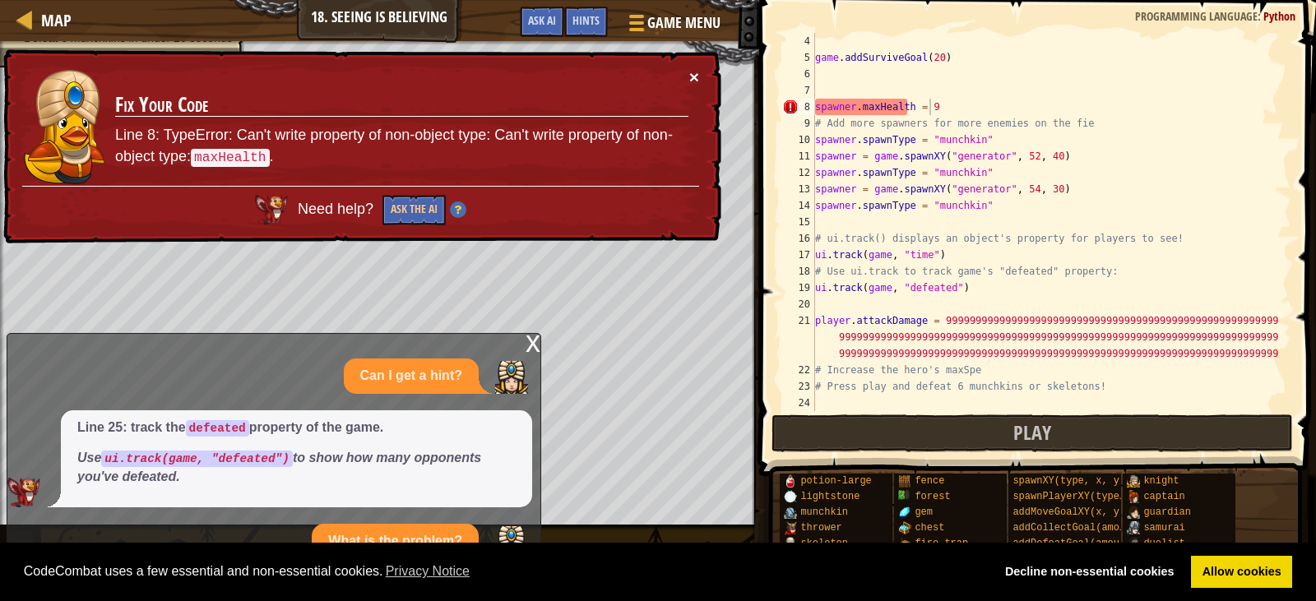
click at [691, 80] on button "×" at bounding box center [694, 76] width 10 height 17
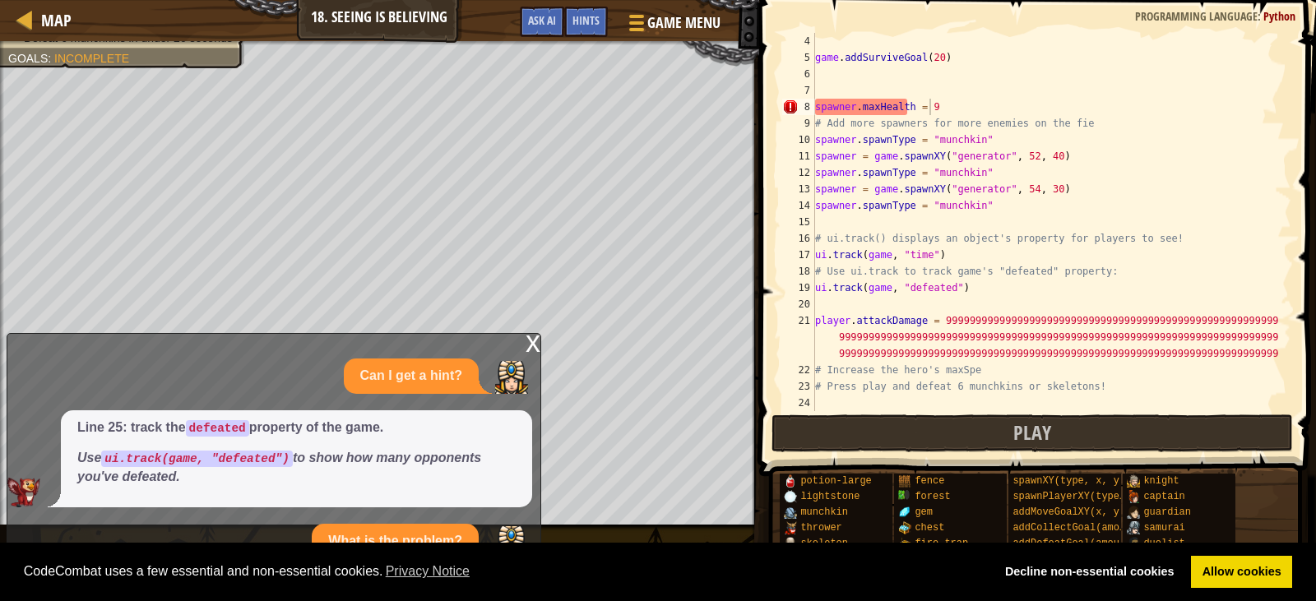
click at [526, 344] on div "x" at bounding box center [533, 342] width 15 height 16
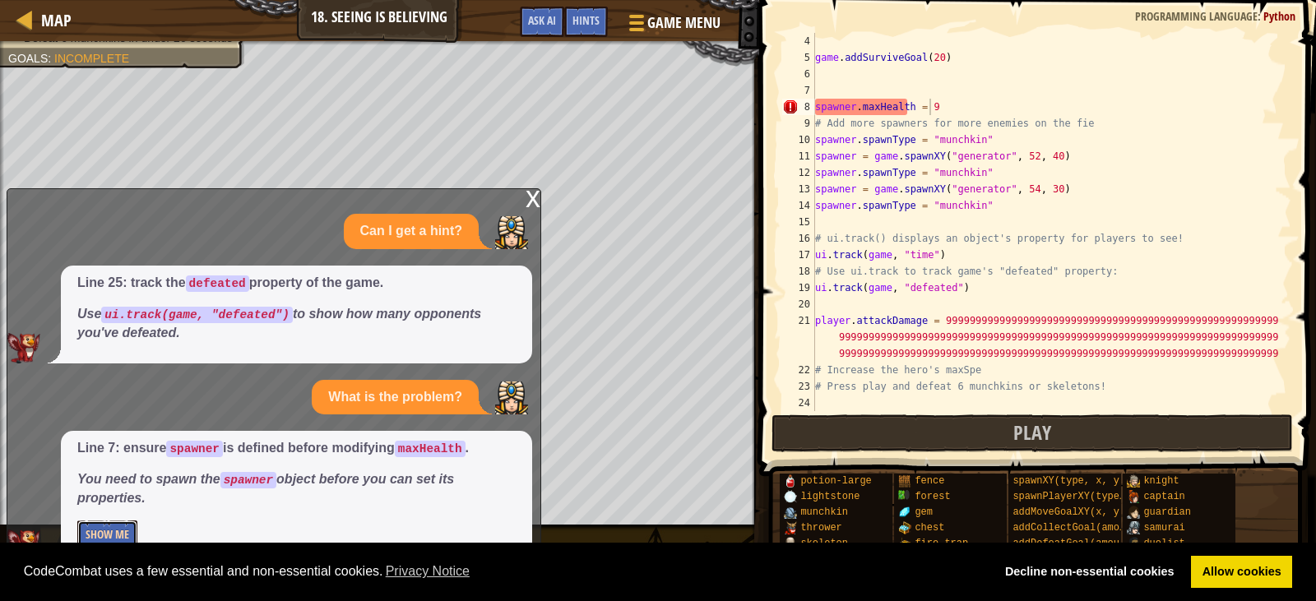
click at [110, 537] on button "Show Me" at bounding box center [107, 536] width 60 height 30
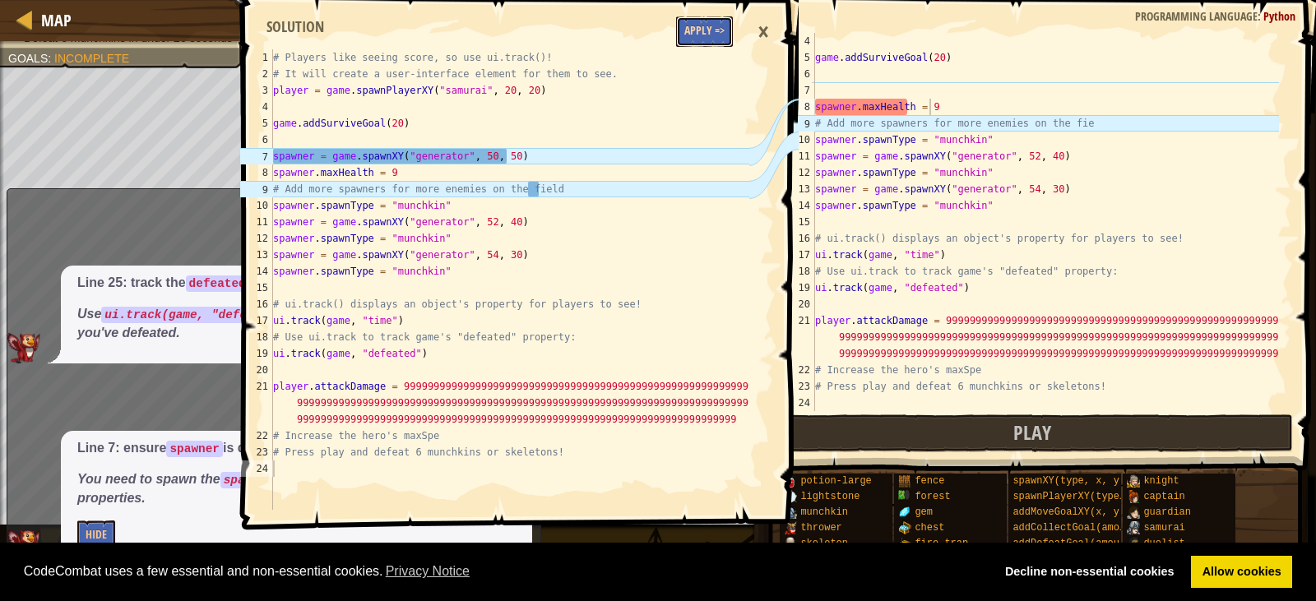
click at [698, 38] on button "Apply =>" at bounding box center [704, 31] width 57 height 30
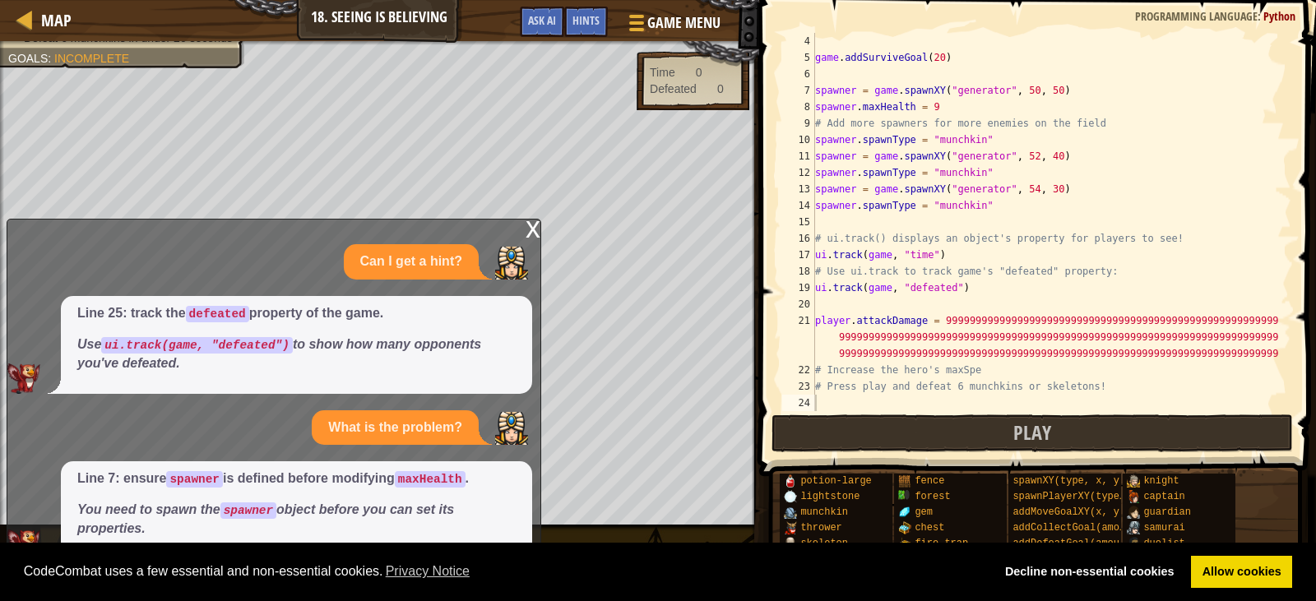
click at [901, 414] on span at bounding box center [1039, 214] width 570 height 525
click at [962, 452] on button "Play" at bounding box center [1033, 434] width 522 height 38
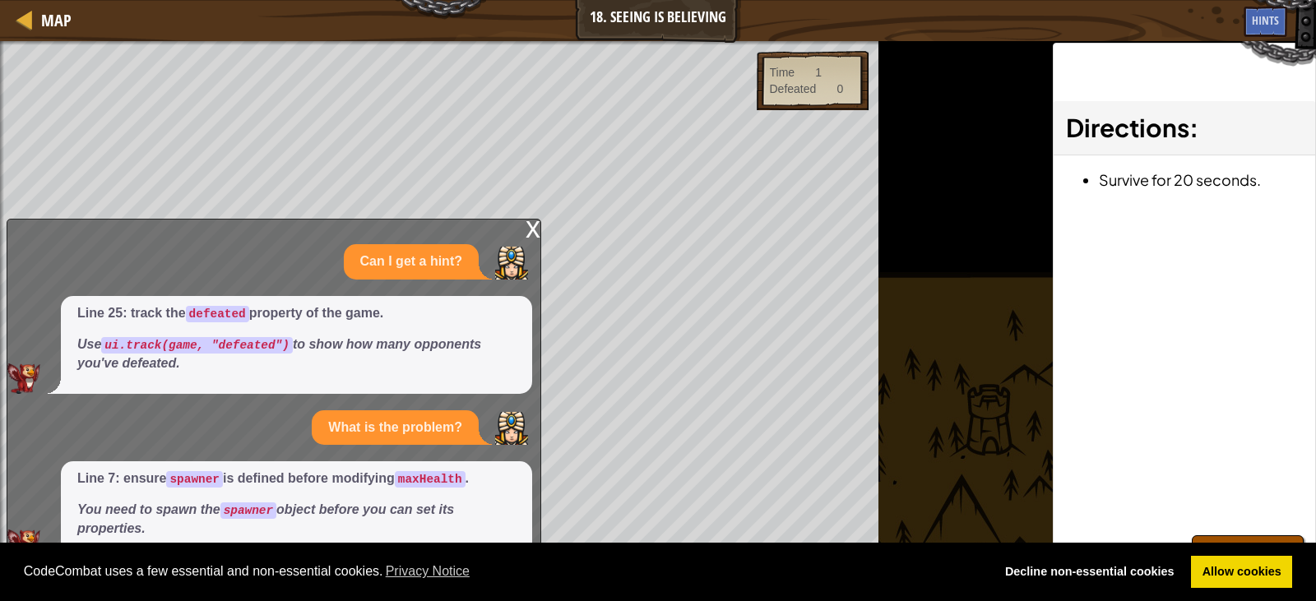
click at [533, 230] on div "x" at bounding box center [533, 228] width 15 height 16
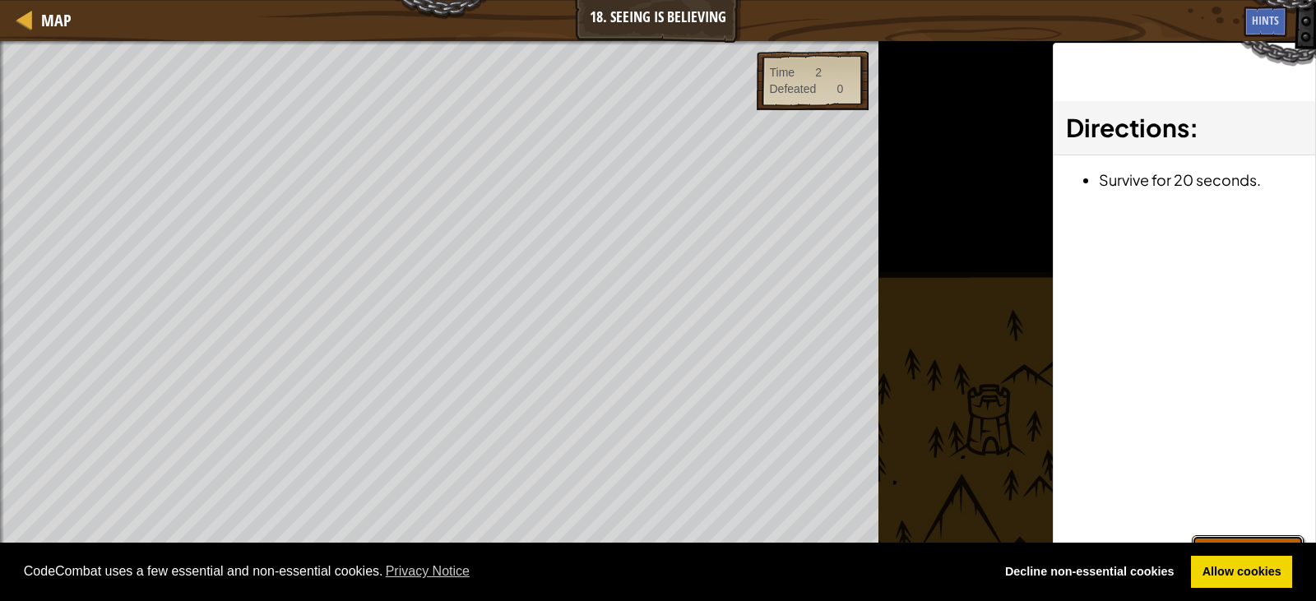
click at [1231, 549] on span "Edit Level" at bounding box center [1247, 562] width 79 height 34
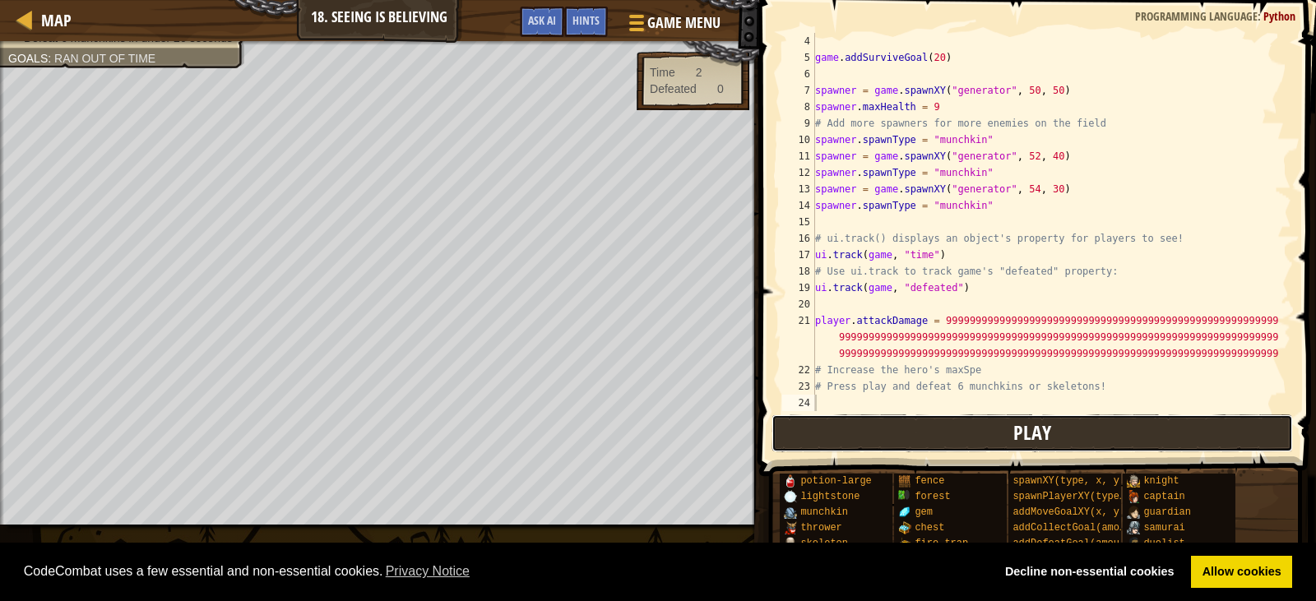
click at [863, 426] on button "Play" at bounding box center [1033, 434] width 522 height 38
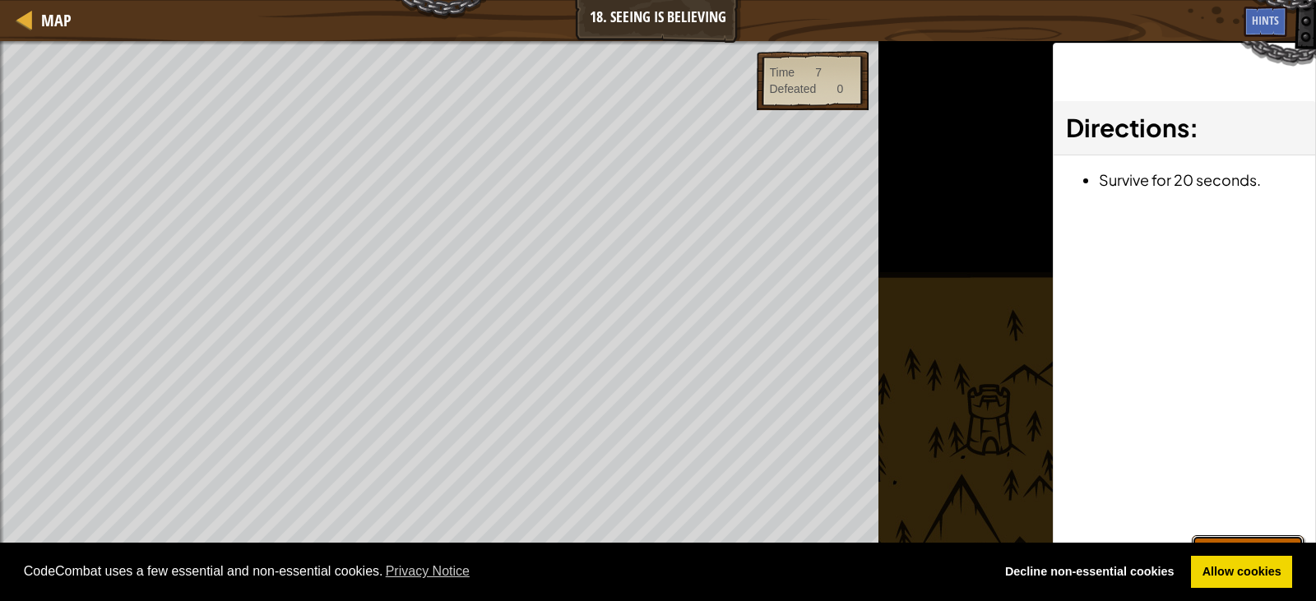
click at [1270, 561] on span "Edit Level" at bounding box center [1247, 562] width 79 height 34
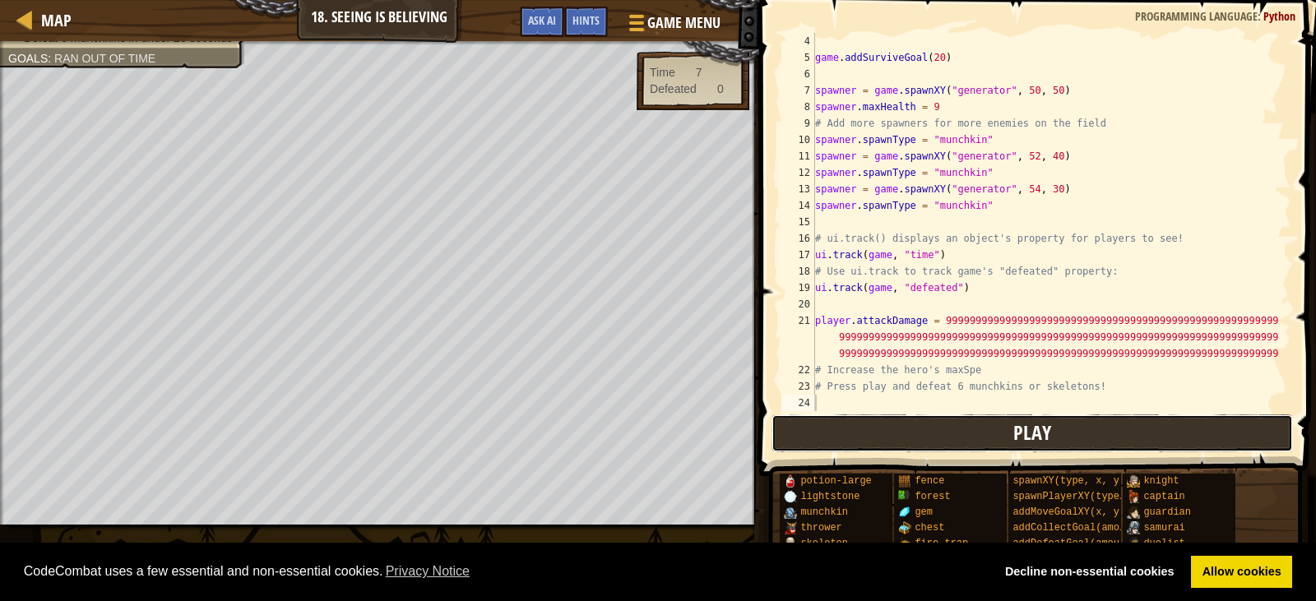
click at [875, 430] on button "Play" at bounding box center [1033, 434] width 522 height 38
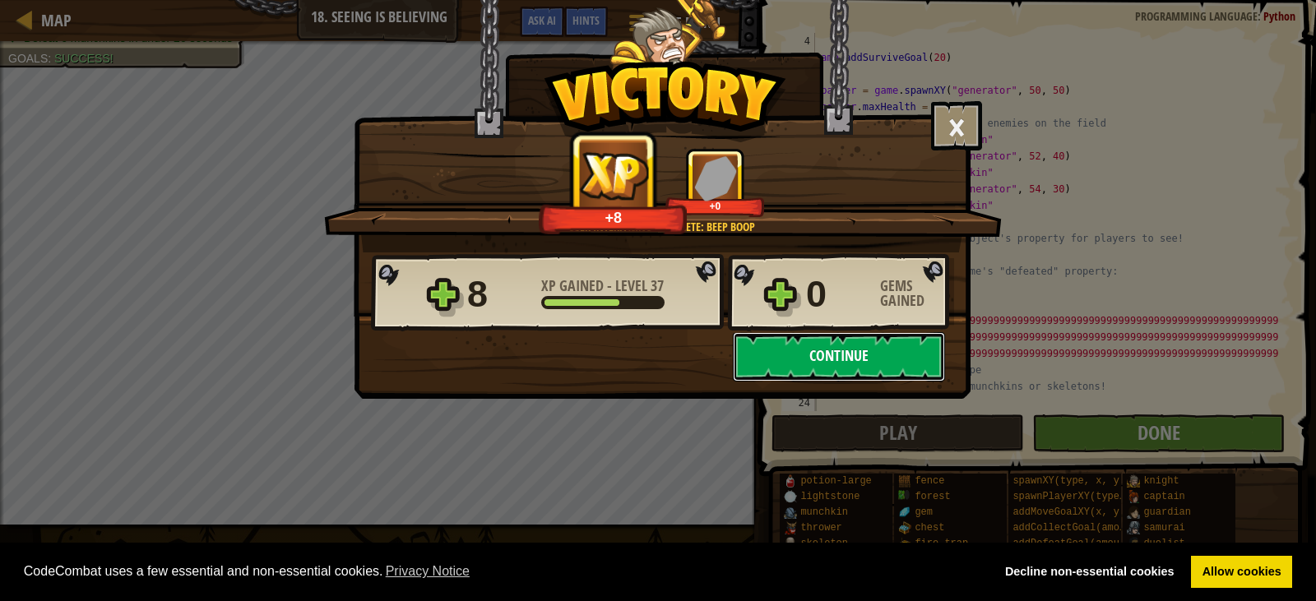
click at [788, 353] on button "Continue" at bounding box center [839, 356] width 212 height 49
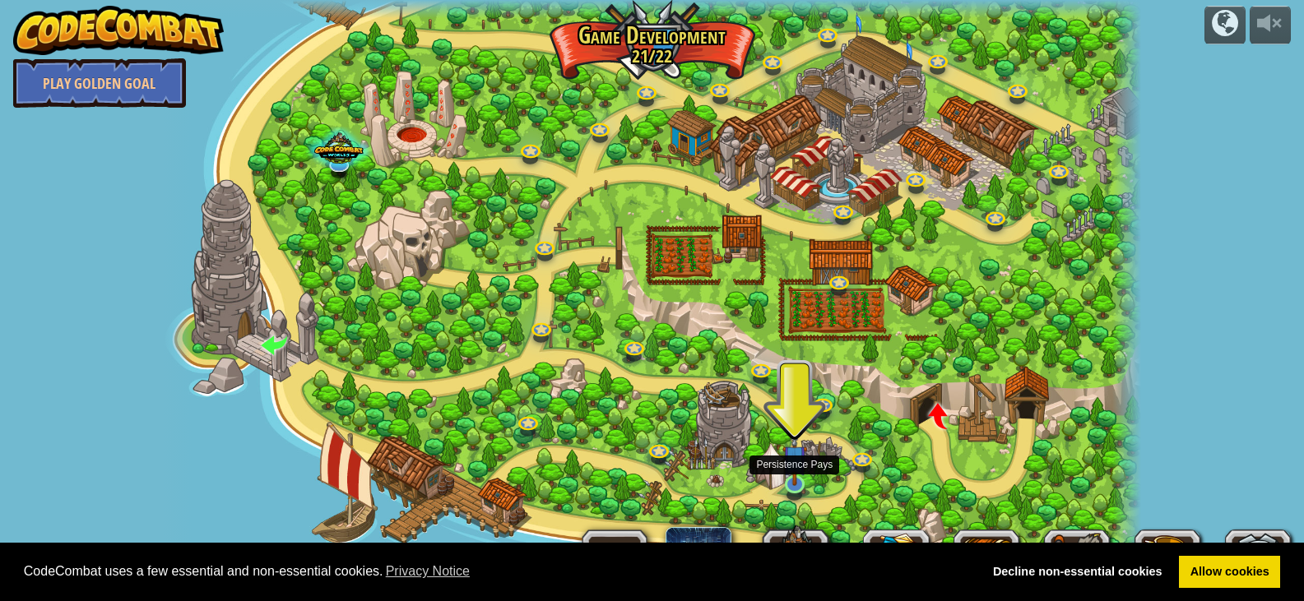
click at [797, 463] on img at bounding box center [794, 457] width 25 height 57
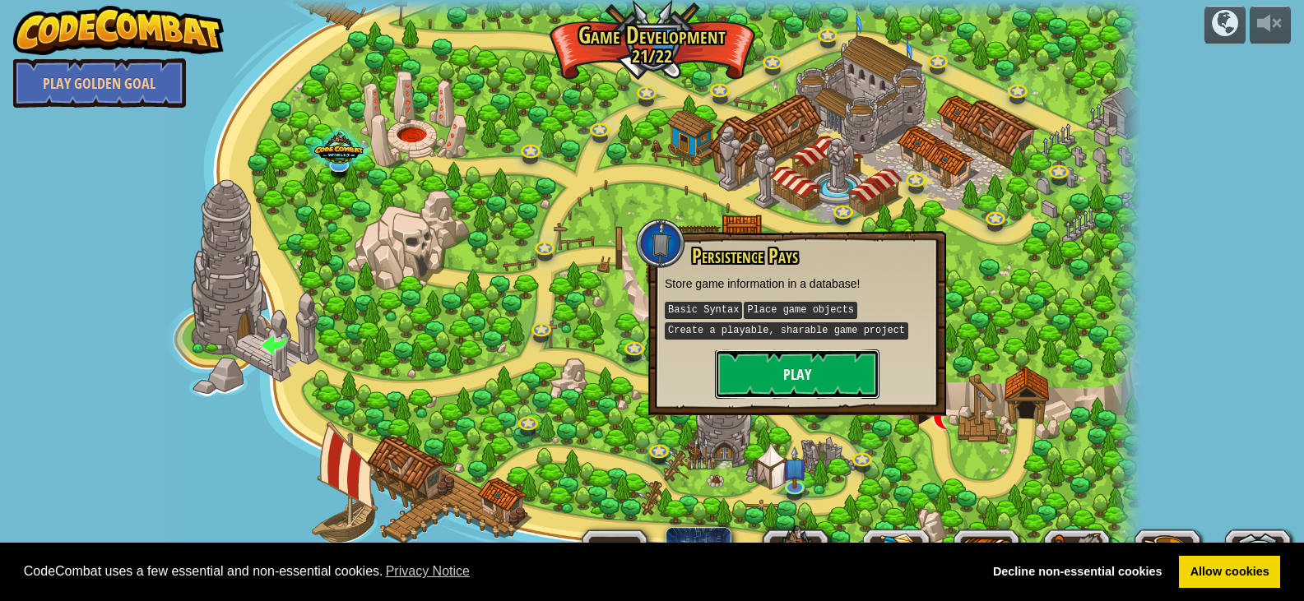
click at [824, 365] on button "Play" at bounding box center [797, 374] width 165 height 49
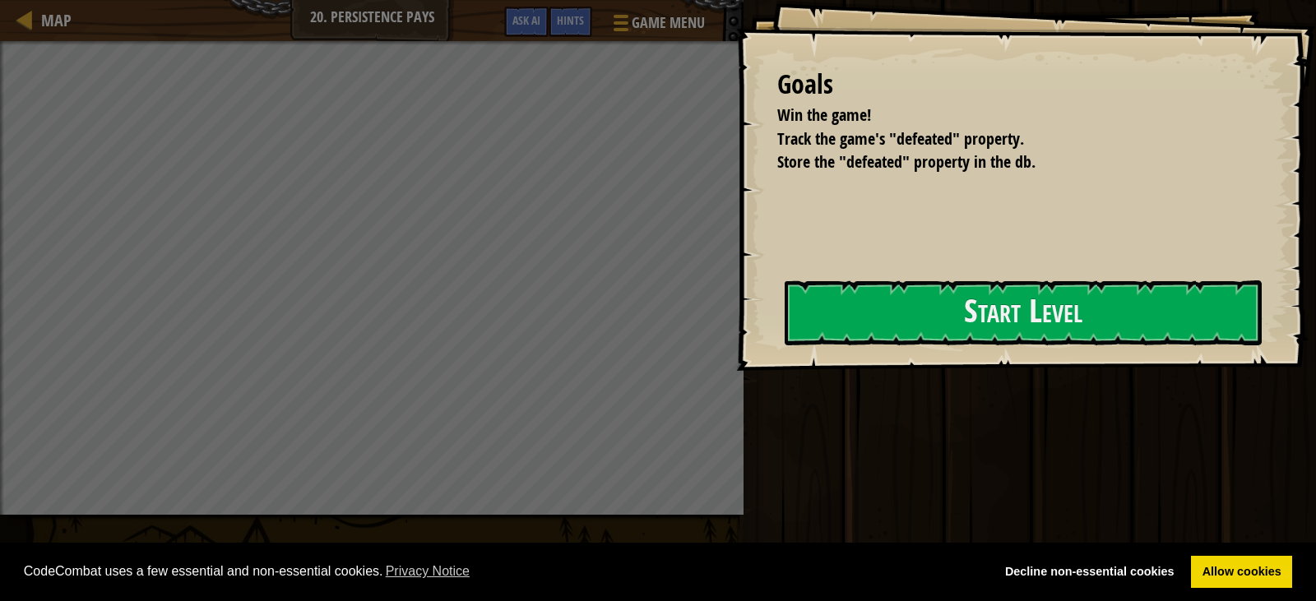
click at [976, 373] on div at bounding box center [1023, 380] width 477 height 37
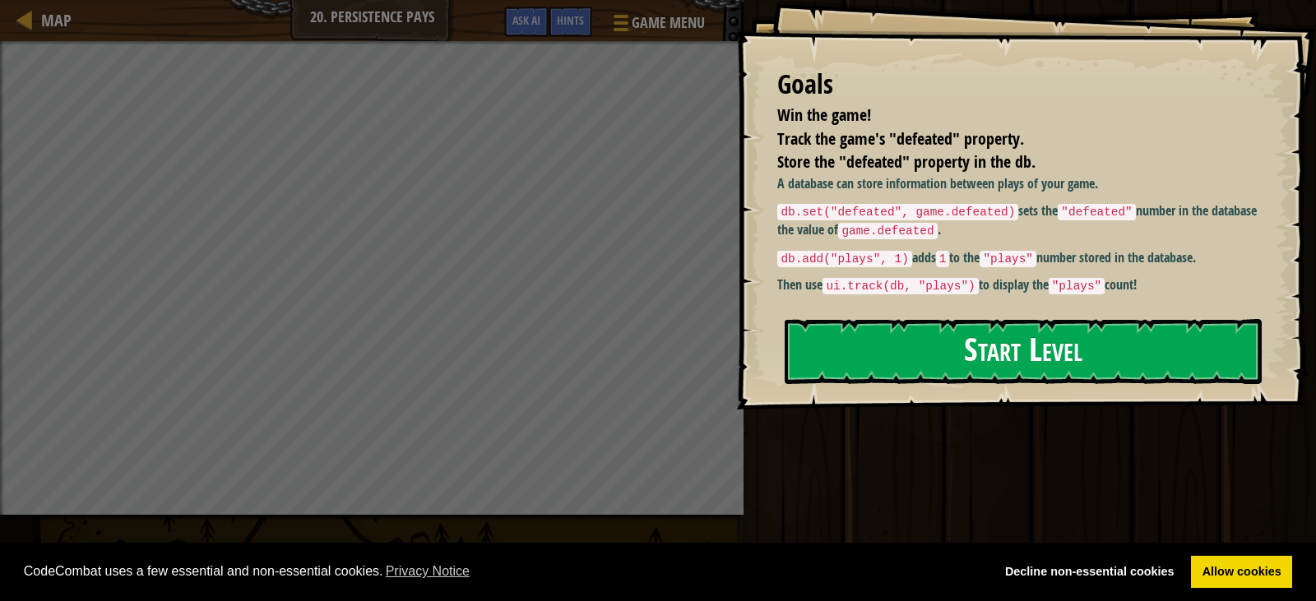
drag, startPoint x: 940, startPoint y: 311, endPoint x: 918, endPoint y: 327, distance: 27.2
click at [918, 327] on div "Goals Win the game! Track the game's "defeated" property. Store the "defeated" …" at bounding box center [1026, 205] width 580 height 410
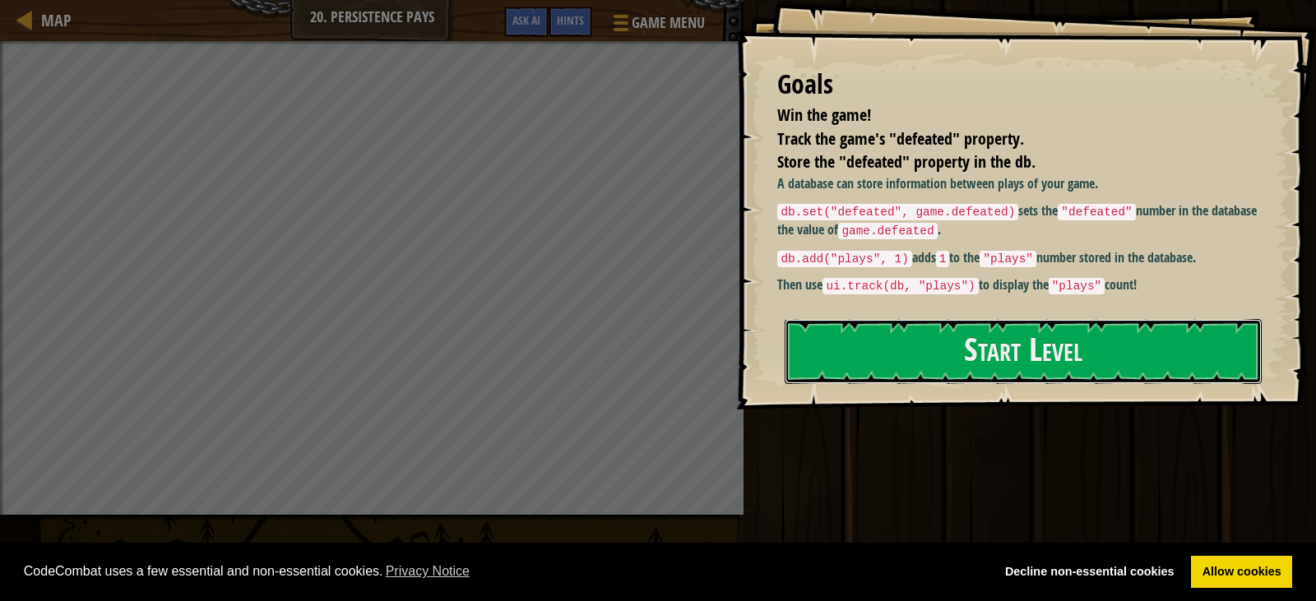
click at [915, 345] on button "Start Level" at bounding box center [1023, 351] width 477 height 65
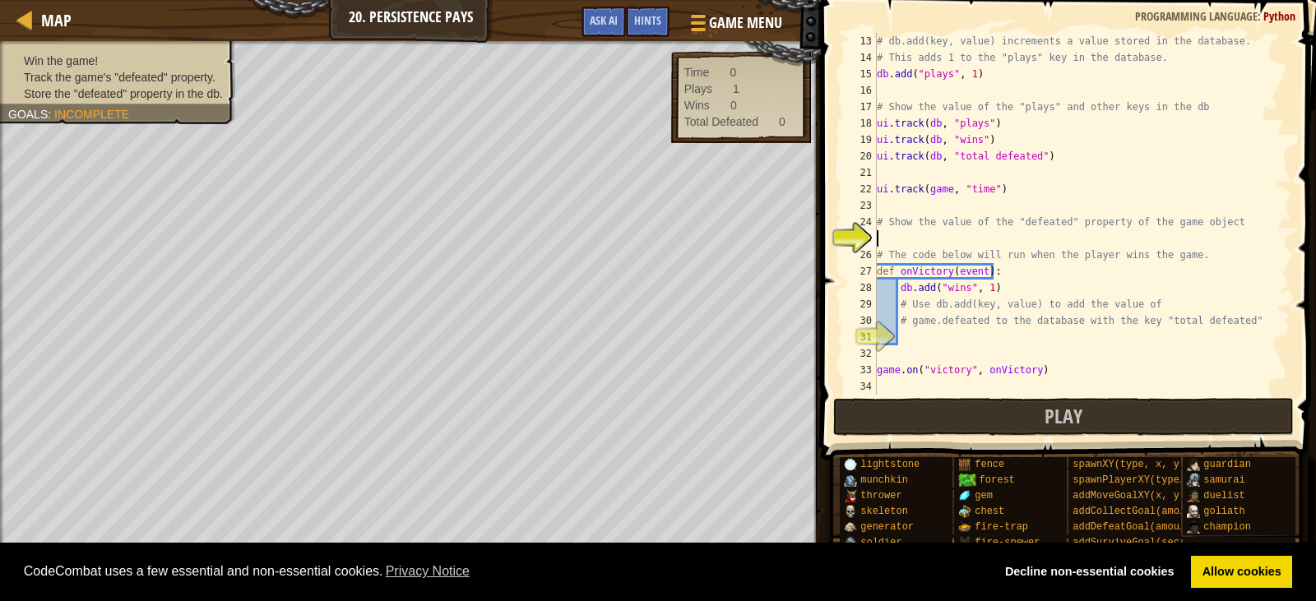
scroll to position [197, 0]
click at [1098, 419] on button "Play" at bounding box center [1063, 417] width 461 height 38
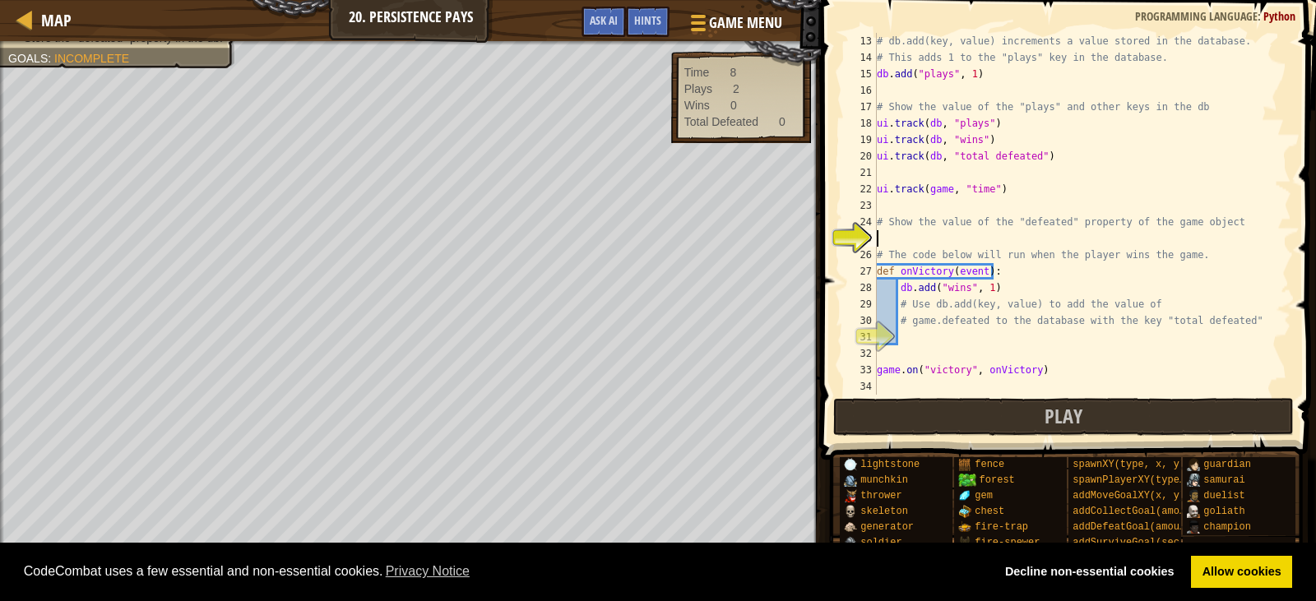
type textarea "36t"
click at [59, 25] on span "Map" at bounding box center [56, 20] width 30 height 22
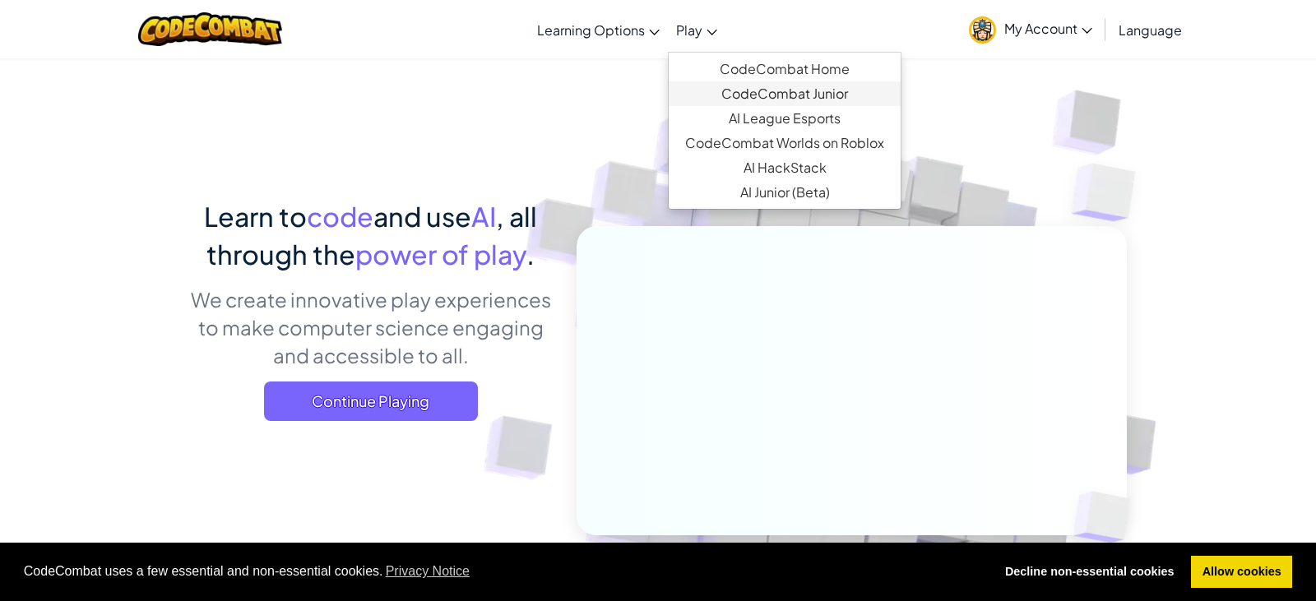
click at [679, 35] on span "Play" at bounding box center [689, 29] width 26 height 17
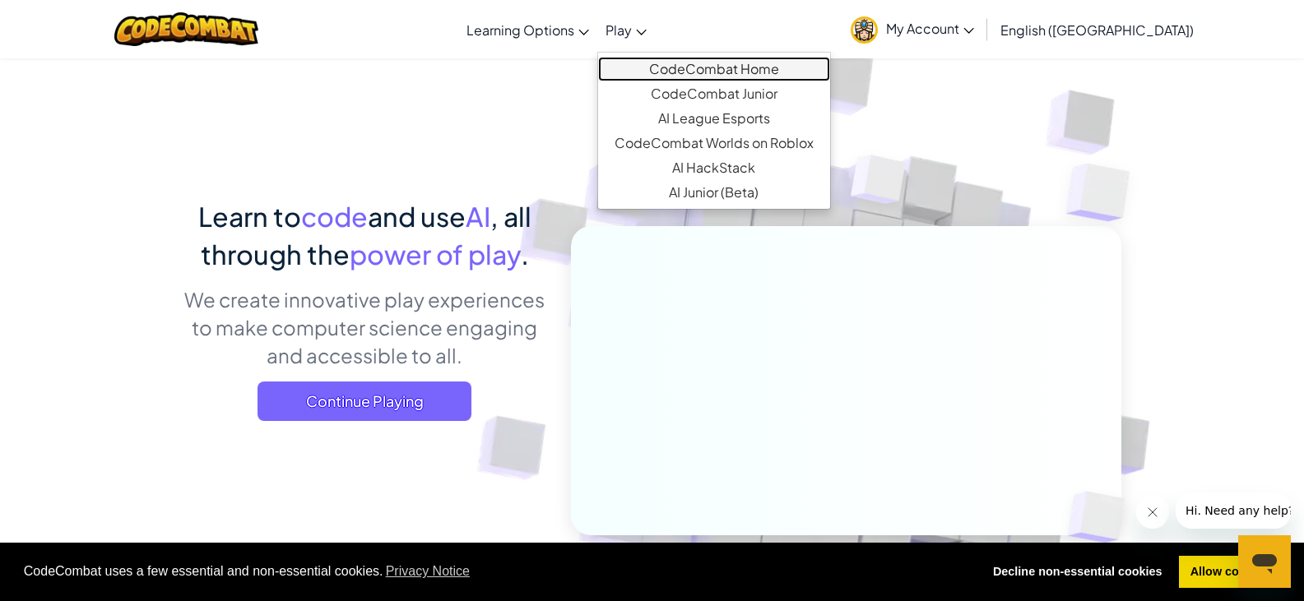
click at [726, 63] on link "CodeCombat Home" at bounding box center [714, 69] width 232 height 25
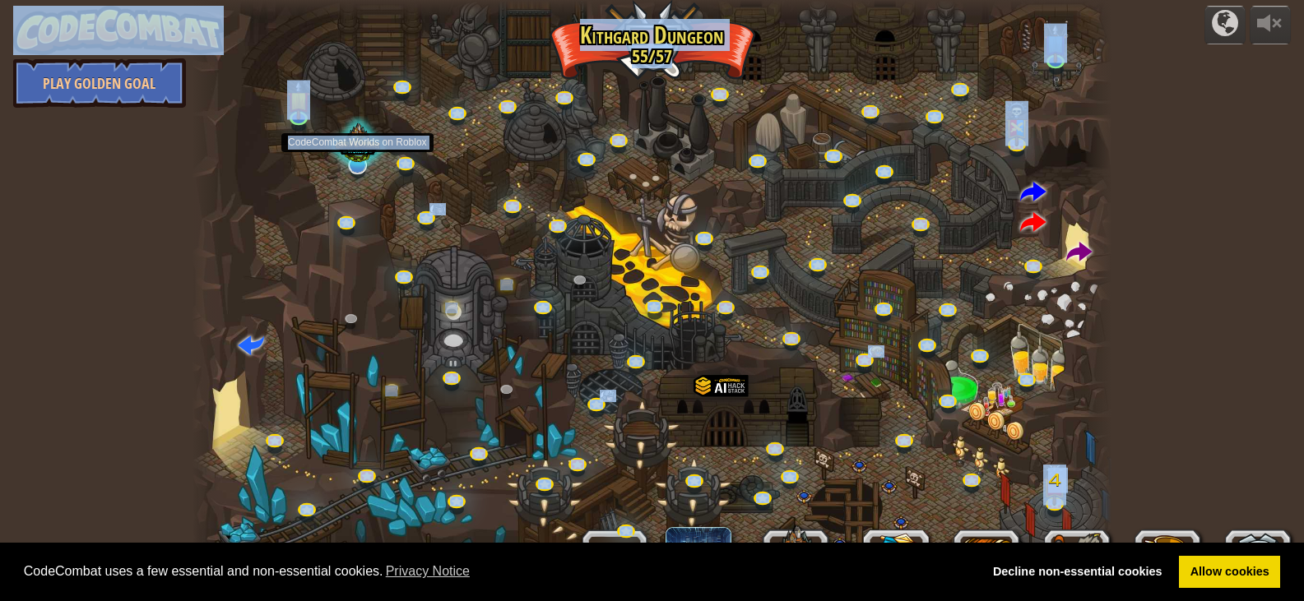
click at [367, 162] on div at bounding box center [358, 146] width 62 height 59
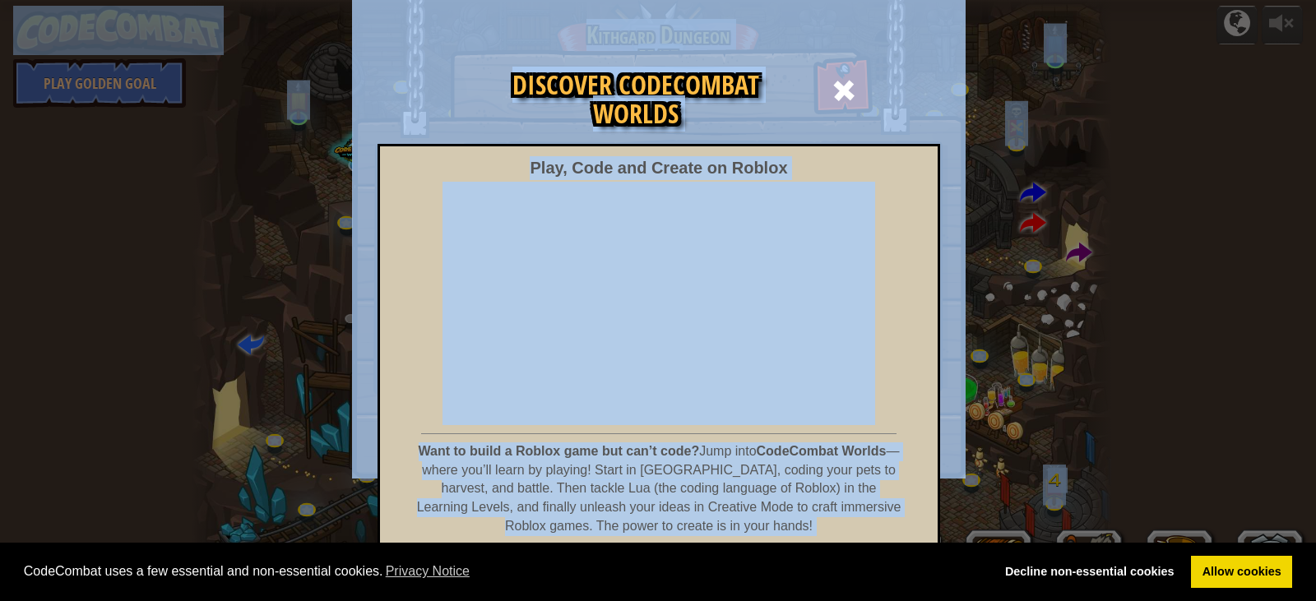
drag, startPoint x: 656, startPoint y: 577, endPoint x: 618, endPoint y: 509, distance: 77.7
click at [656, 578] on span "PLAY NOW!" at bounding box center [659, 578] width 88 height 26
